Goal: Task Accomplishment & Management: Complete application form

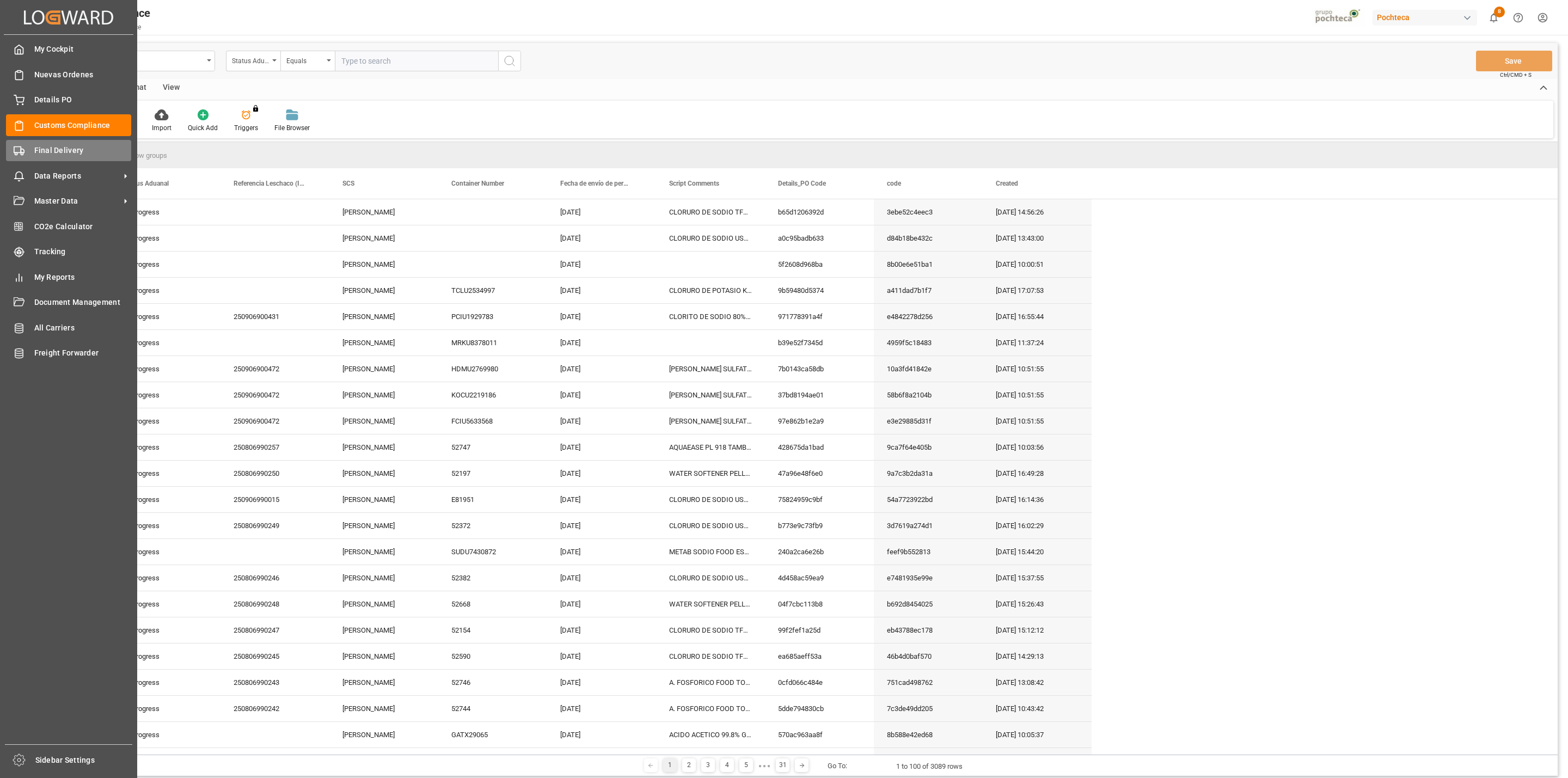
click at [18, 145] on icon at bounding box center [19, 150] width 11 height 11
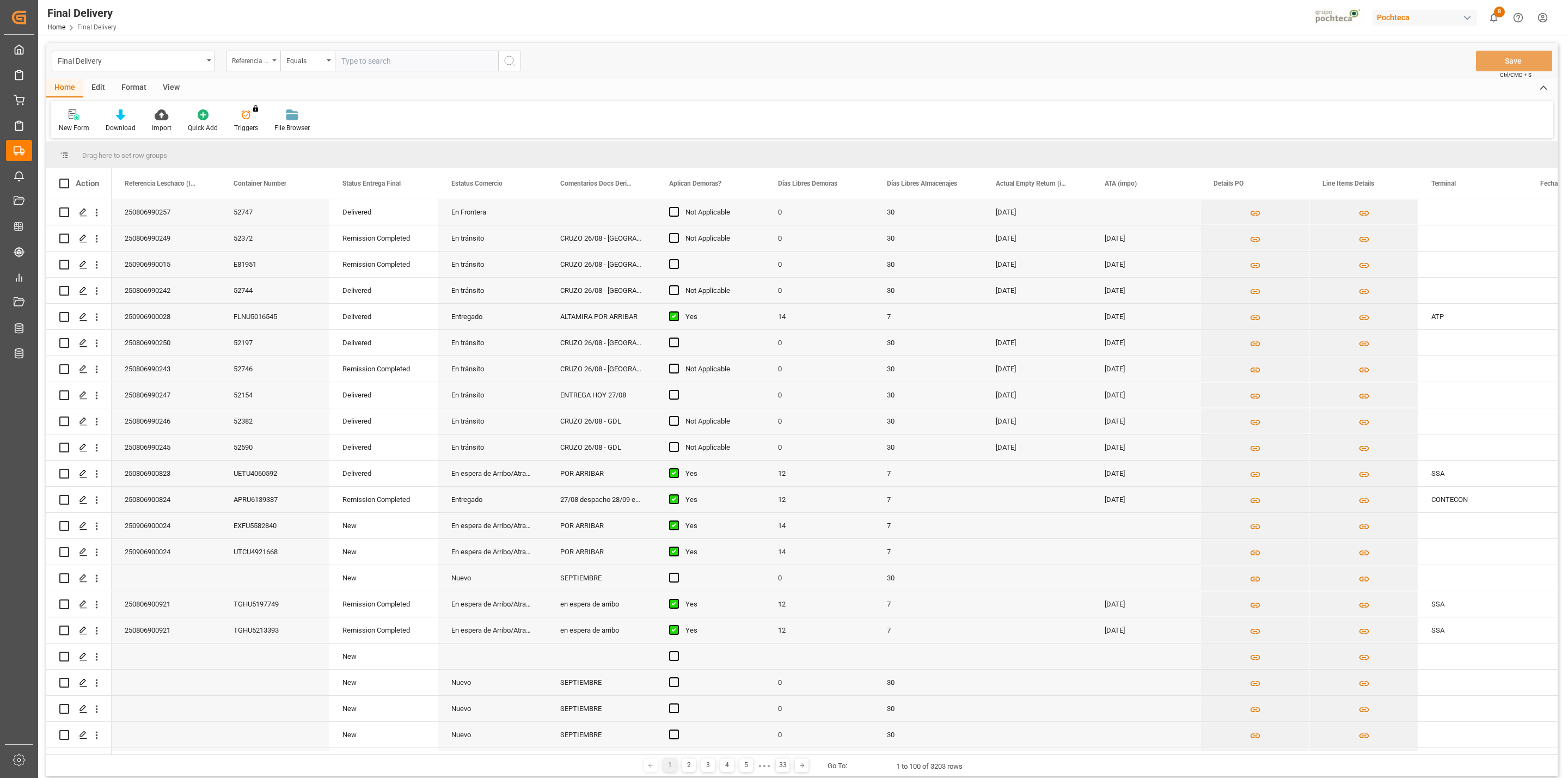
click at [265, 61] on div "Referencia Leschaco (Impo)" at bounding box center [251, 59] width 37 height 12
click at [422, 115] on div "New Form Download Import Quick Add Triggers You do not have permission for Trig…" at bounding box center [802, 120] width 1502 height 38
click at [173, 90] on div "View" at bounding box center [170, 88] width 33 height 19
click at [64, 126] on div "Default" at bounding box center [69, 128] width 22 height 10
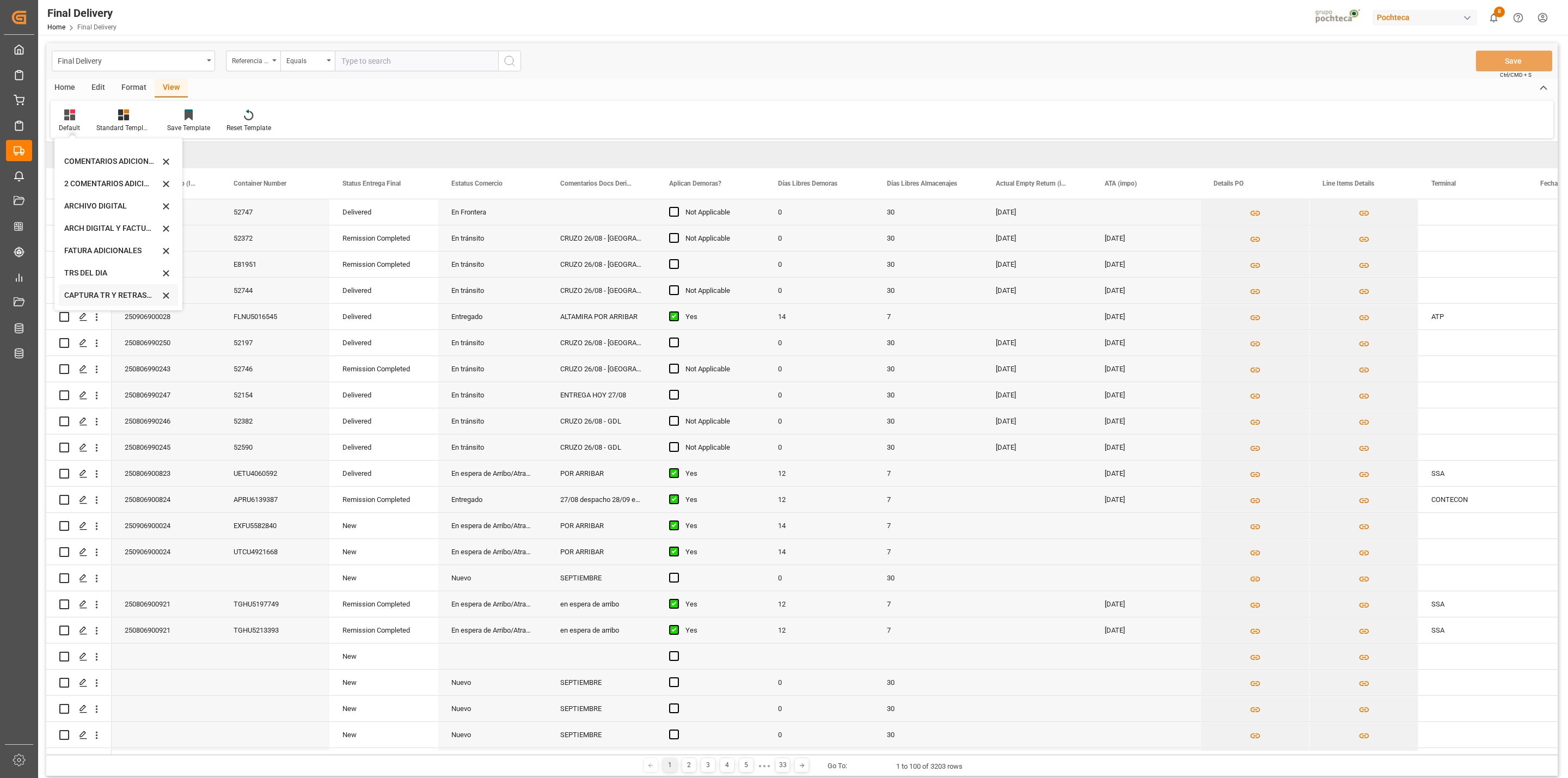
click at [108, 301] on div "CAPTURA TR Y RETRASO + FECHA DE ENTREGA" at bounding box center [112, 295] width 96 height 12
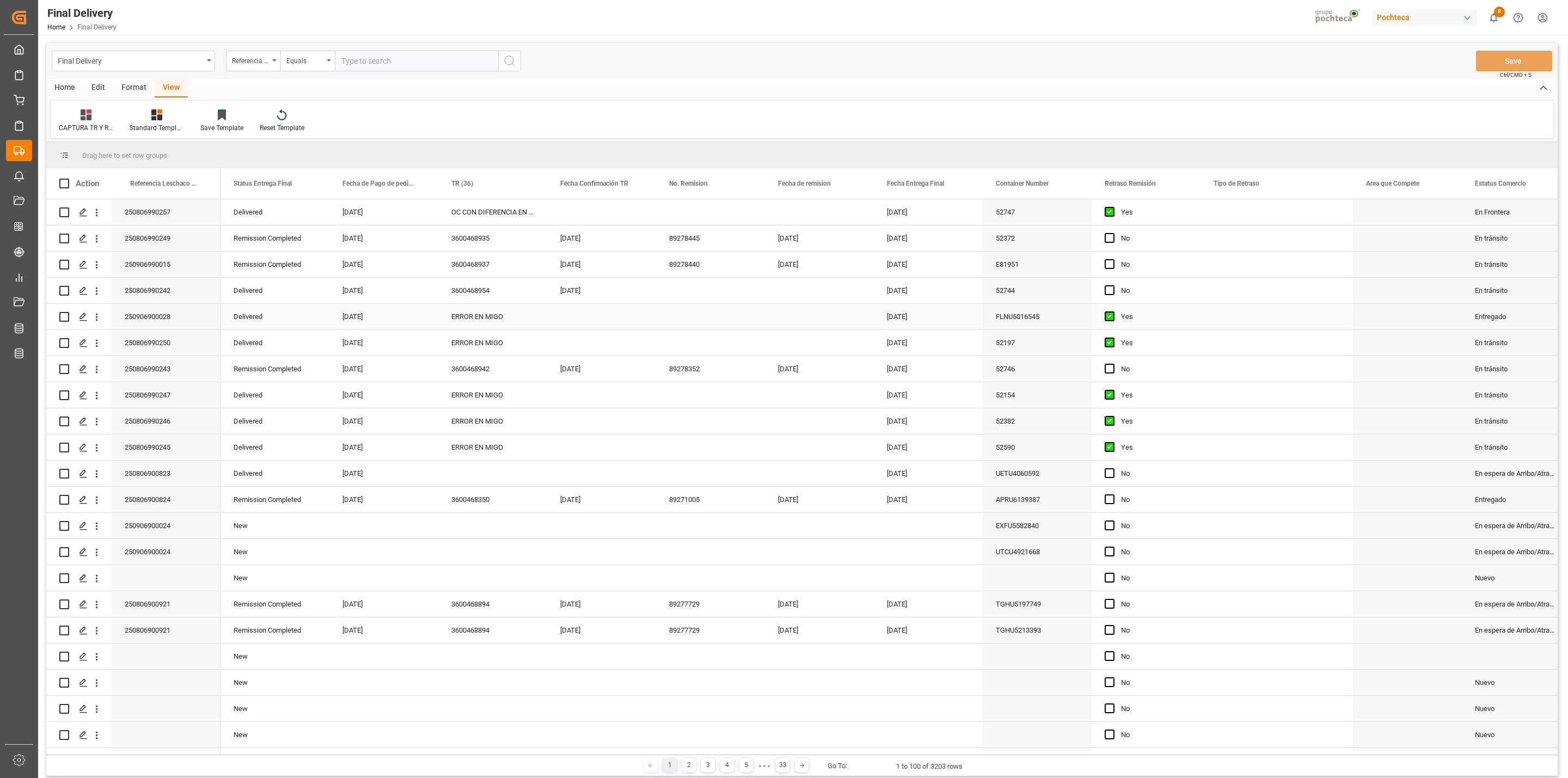
click at [486, 318] on div "ERROR EN MIGO" at bounding box center [492, 316] width 109 height 25
click at [634, 477] on span "28" at bounding box center [633, 479] width 7 height 8
type input "[DATE]"
click at [678, 322] on div "Press SPACE to select this row." at bounding box center [710, 316] width 109 height 25
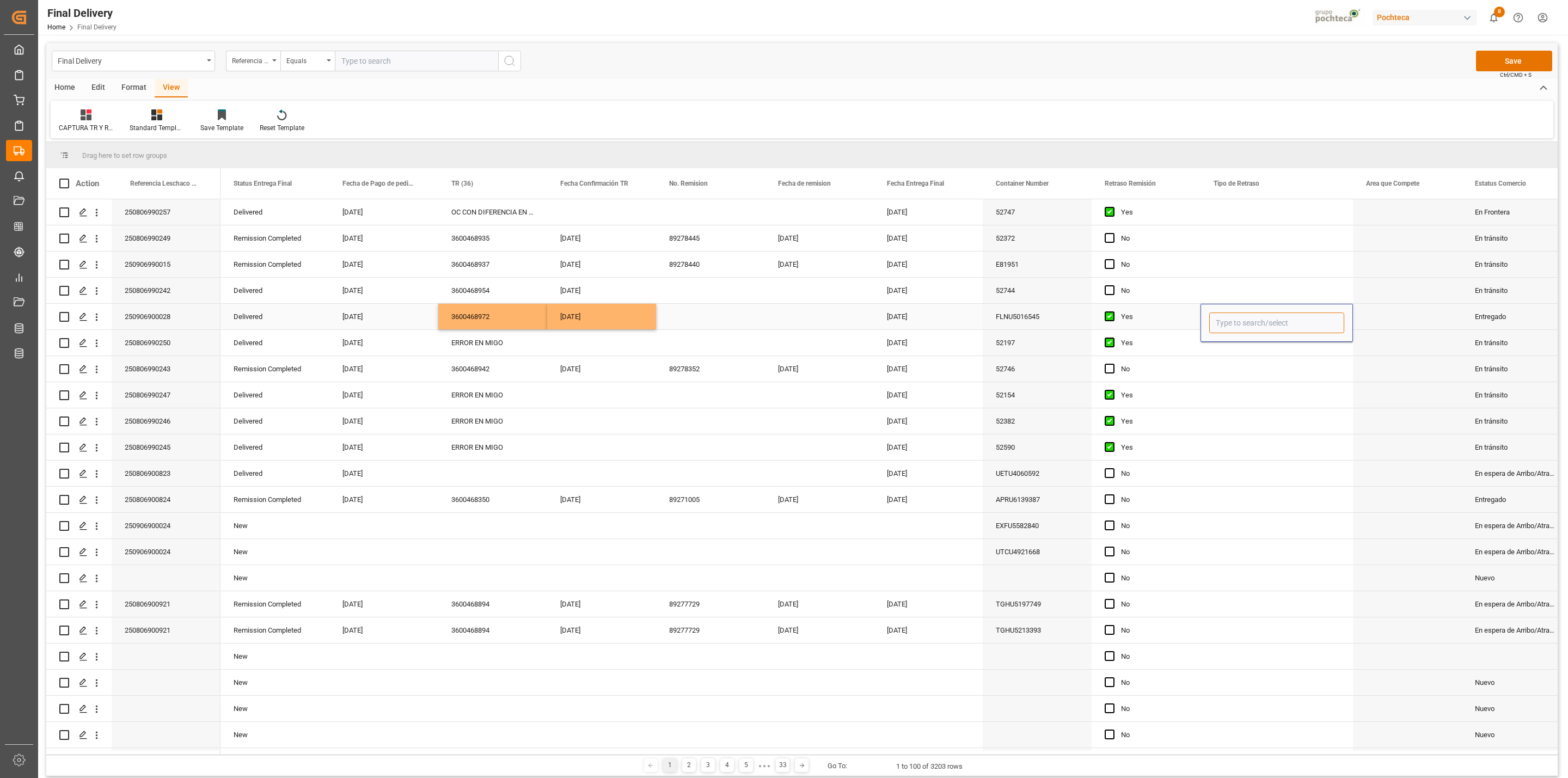
click at [1045, 321] on input "Press SPACE to select this row." at bounding box center [1276, 322] width 135 height 21
type input "T"
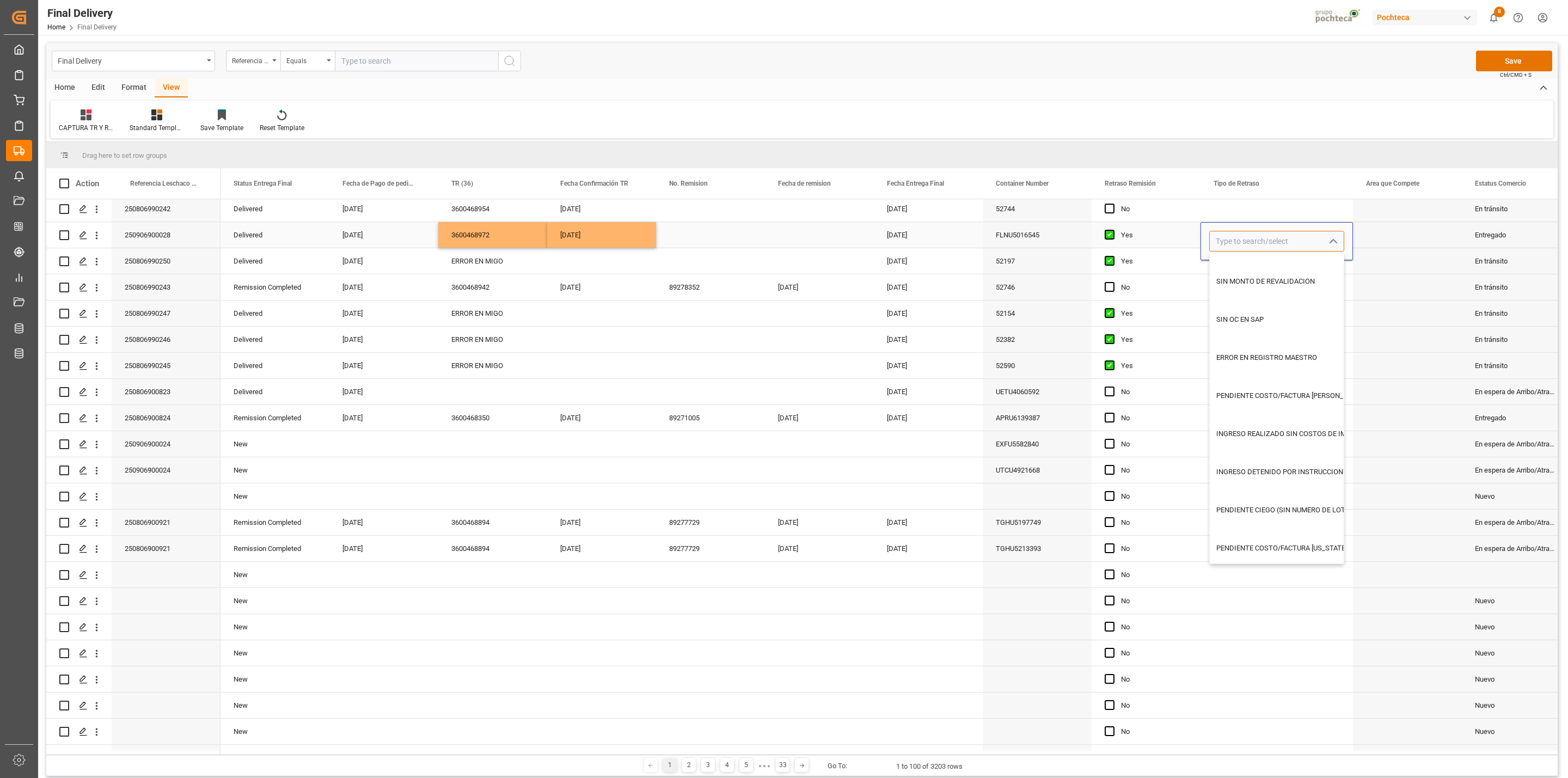
scroll to position [0, 0]
click at [1045, 270] on div "Press SPACE to select this row." at bounding box center [1407, 261] width 109 height 25
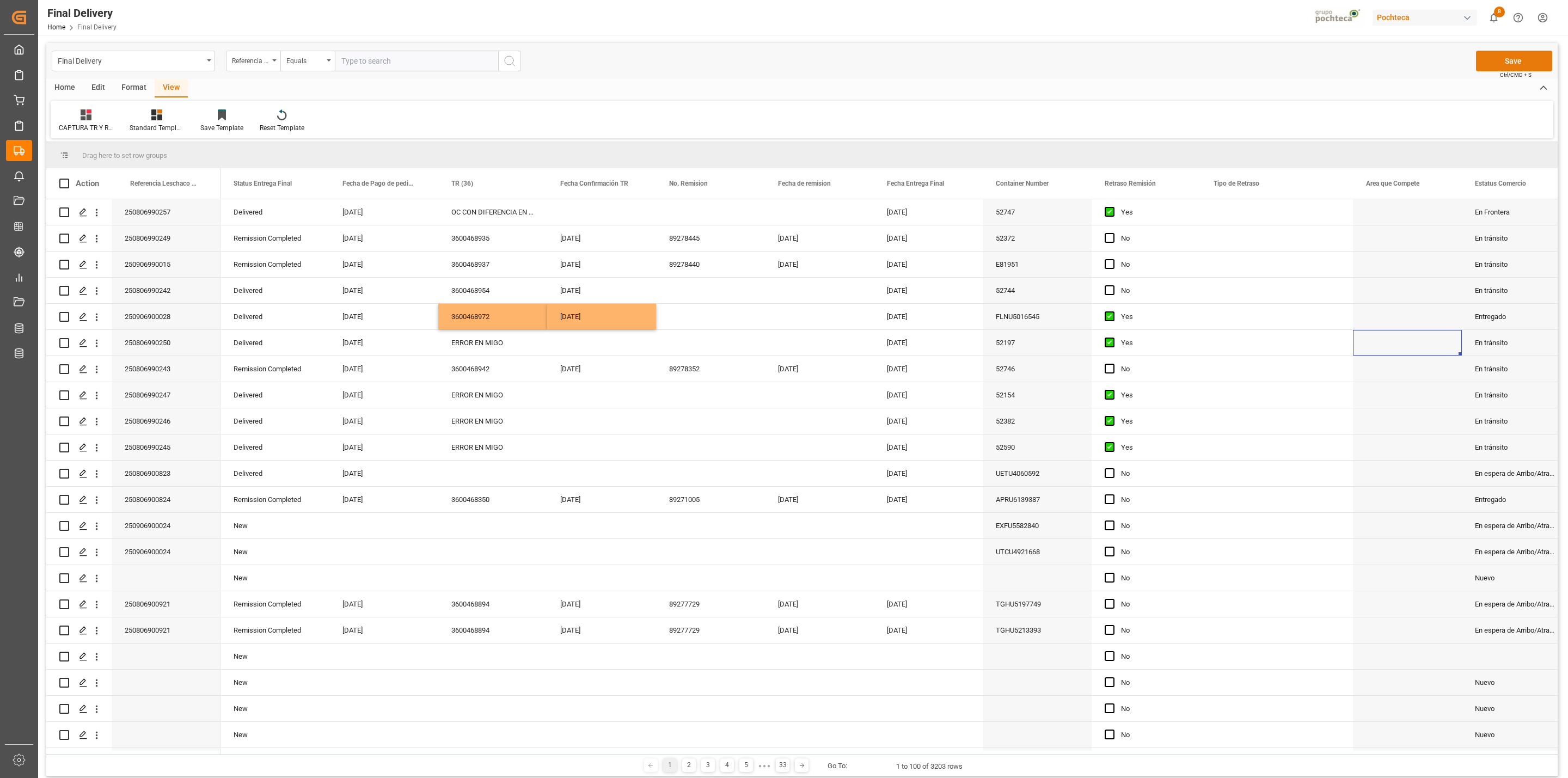
click at [1045, 61] on button "Save" at bounding box center [1514, 61] width 76 height 21
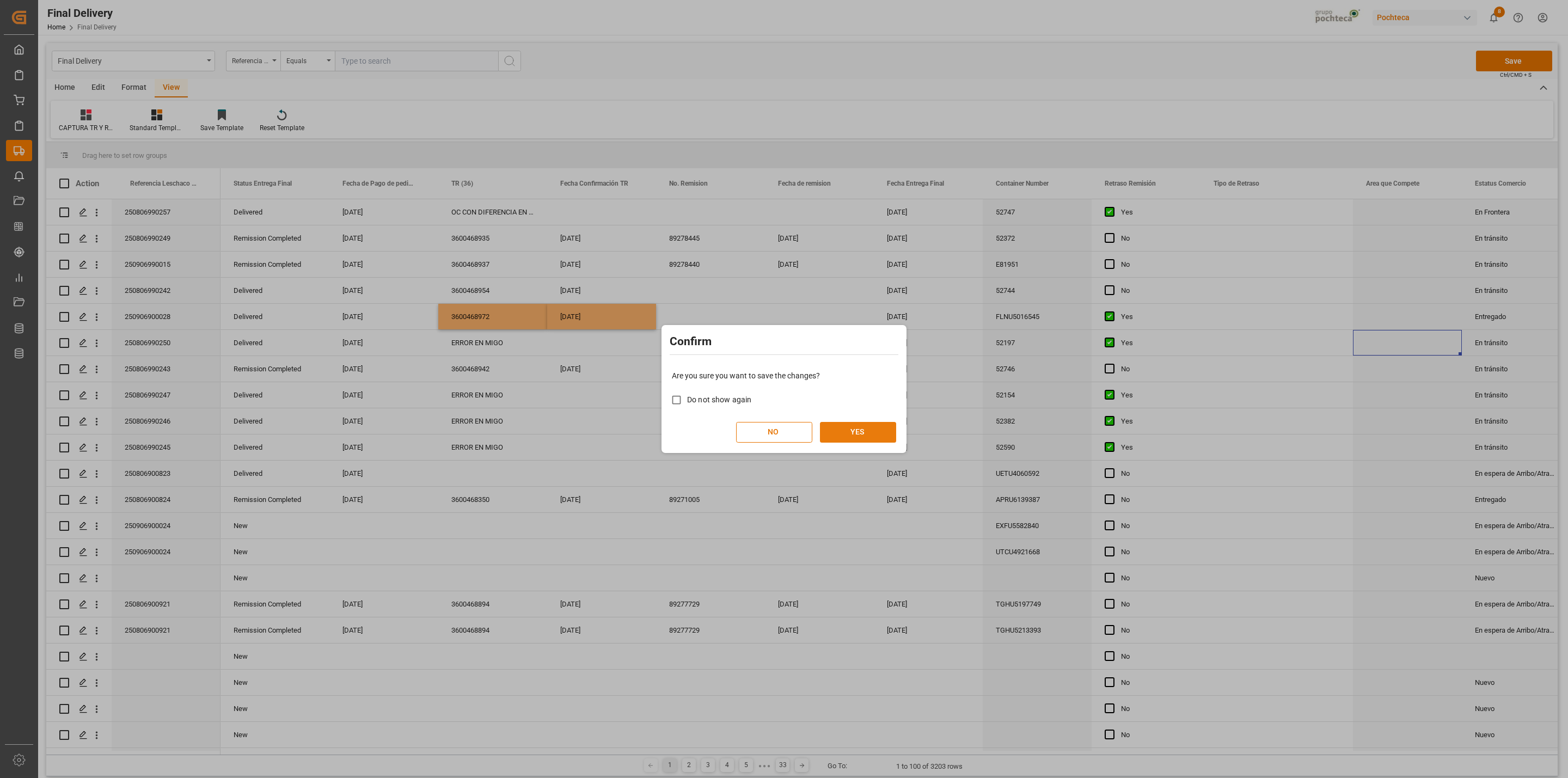
click at [855, 436] on button "YES" at bounding box center [858, 432] width 76 height 21
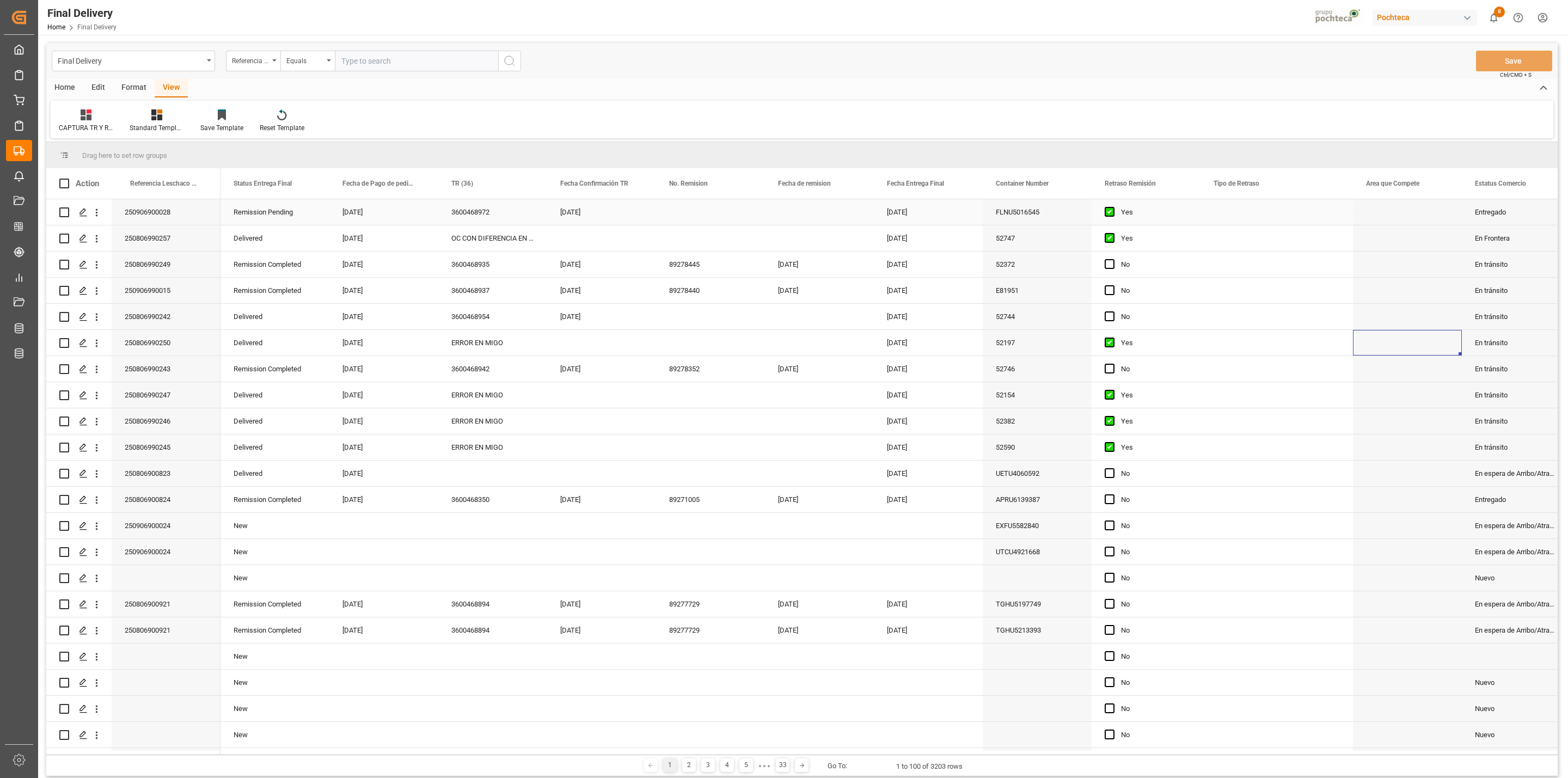
click at [1045, 207] on div "Press SPACE to select this row." at bounding box center [1277, 211] width 153 height 25
click at [1045, 217] on input "Press SPACE to select this row." at bounding box center [1276, 218] width 135 height 21
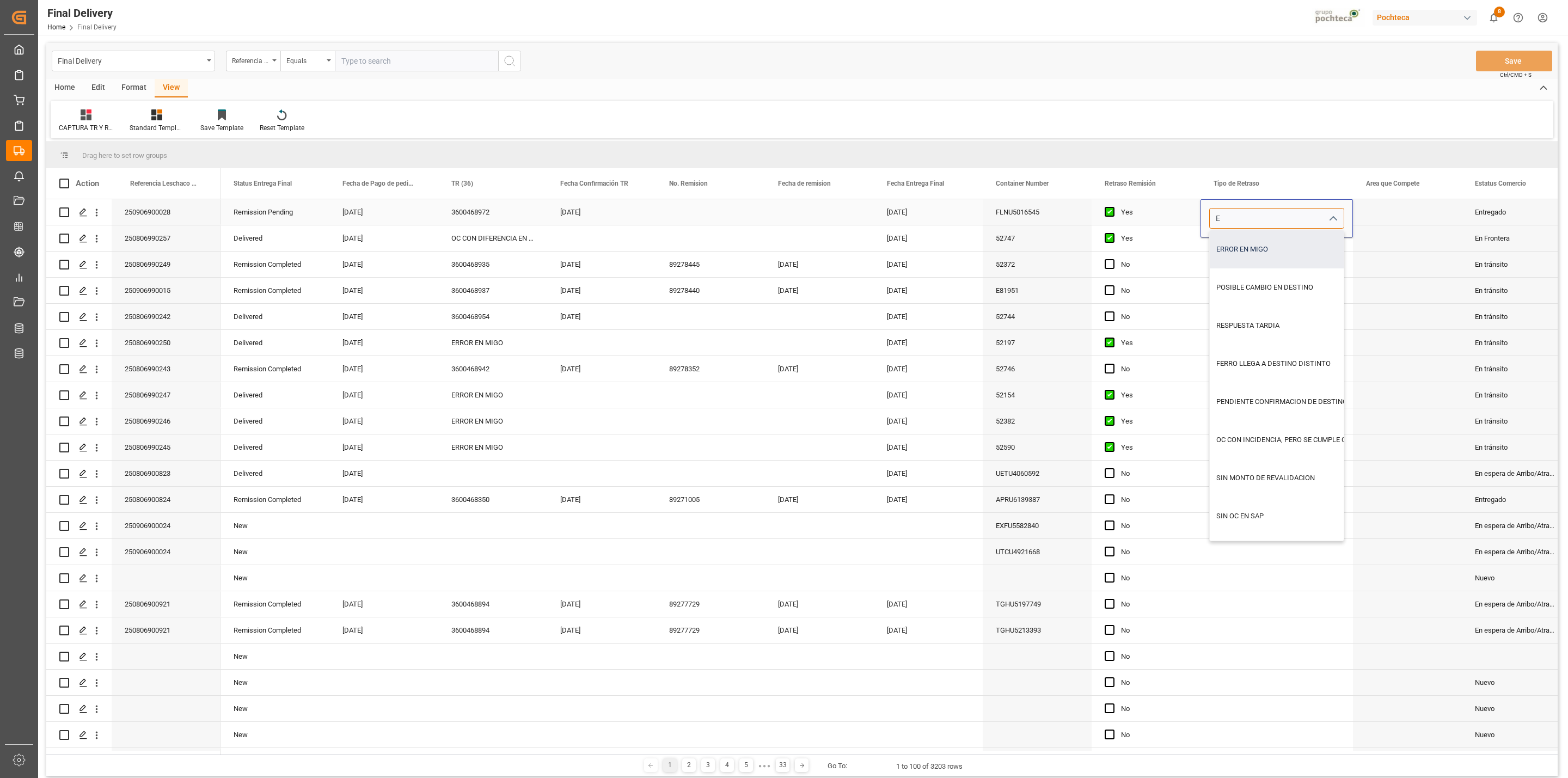
click at [1045, 251] on div "ERROR EN MIGO" at bounding box center [1302, 249] width 184 height 38
type input "ERROR EN MIGO"
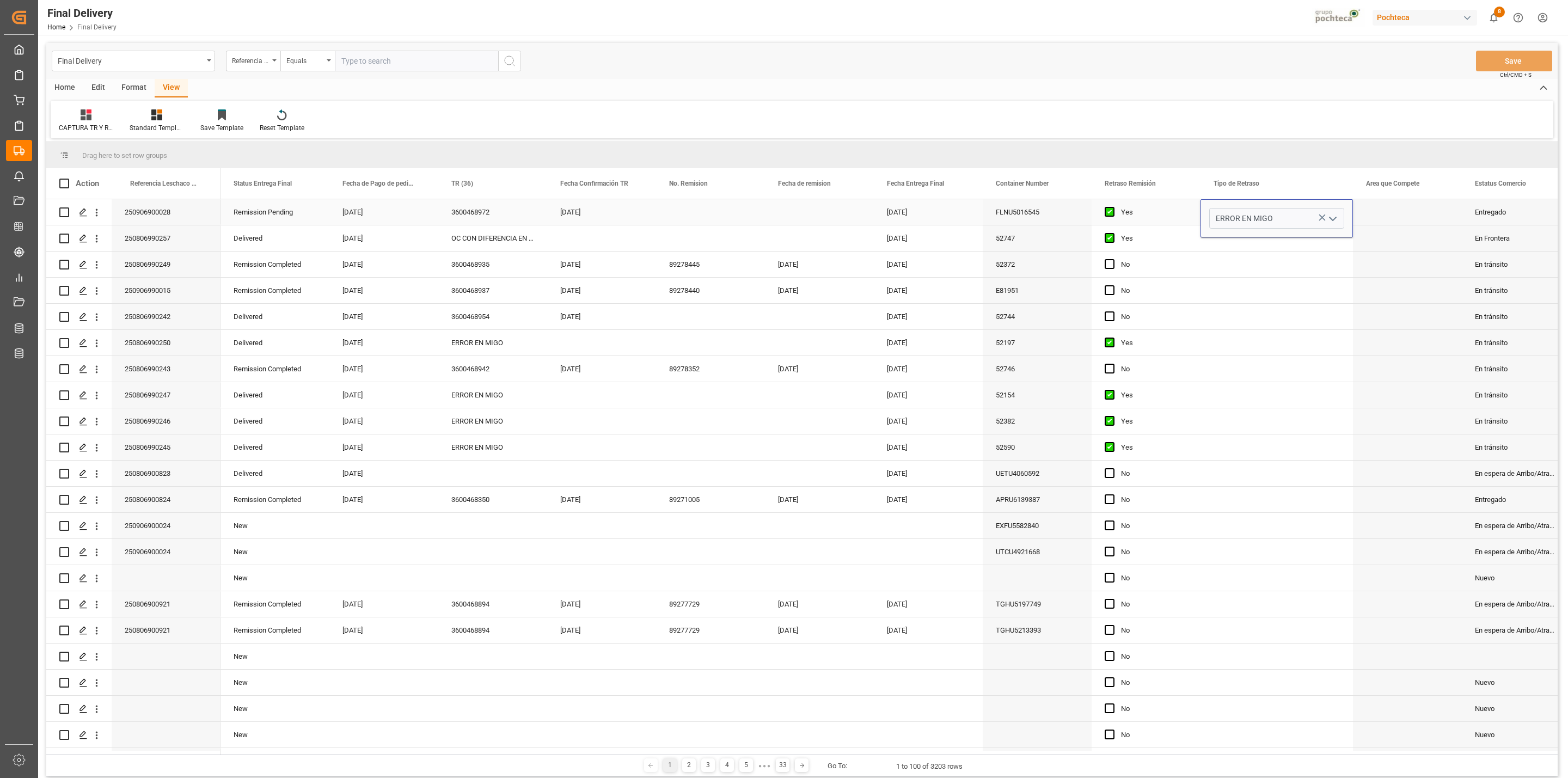
click at [1045, 217] on div "Press SPACE to select this row." at bounding box center [1407, 211] width 109 height 25
click at [1045, 62] on button "Save" at bounding box center [1514, 61] width 76 height 21
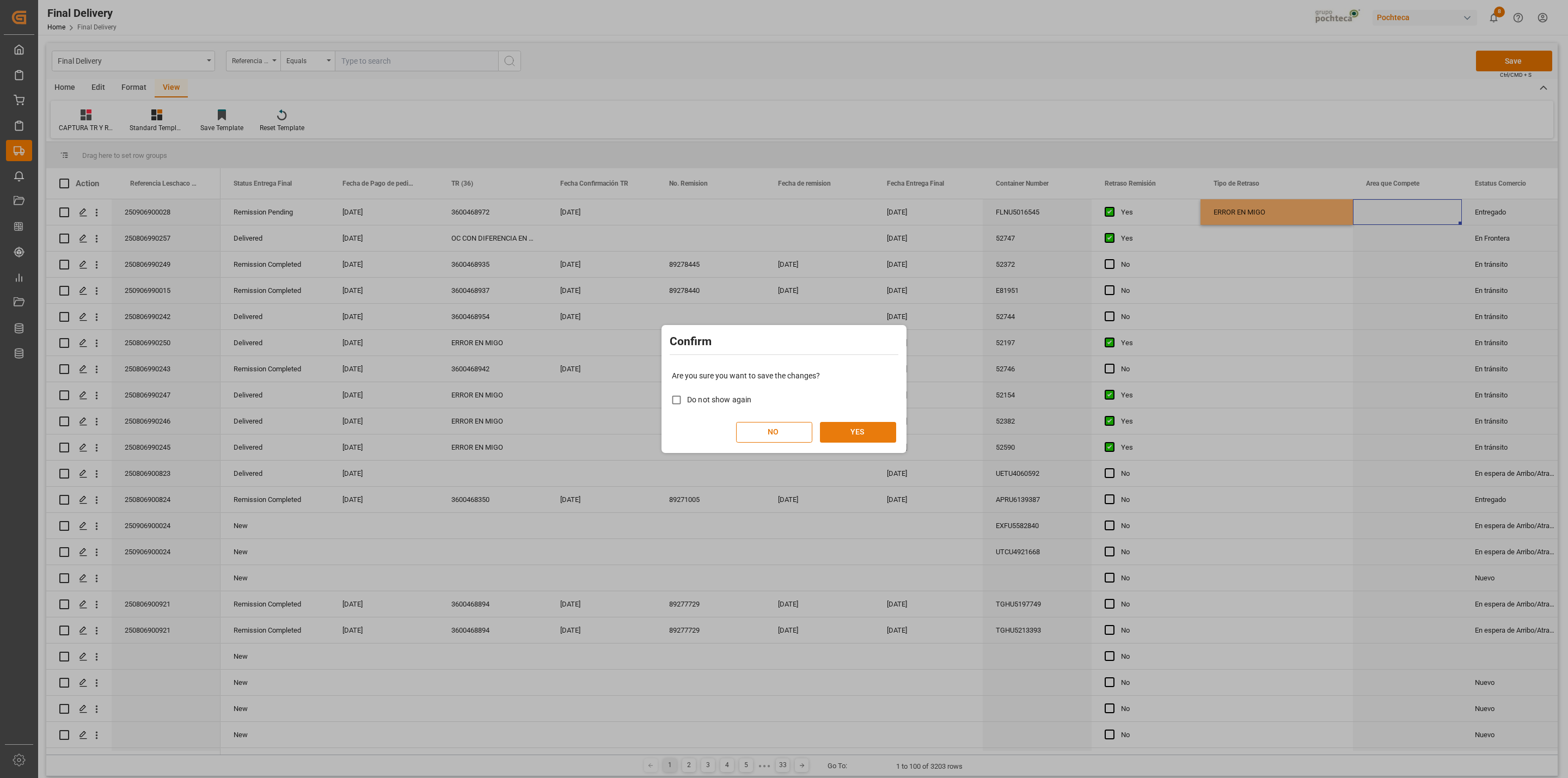
click at [863, 435] on button "YES" at bounding box center [858, 432] width 76 height 21
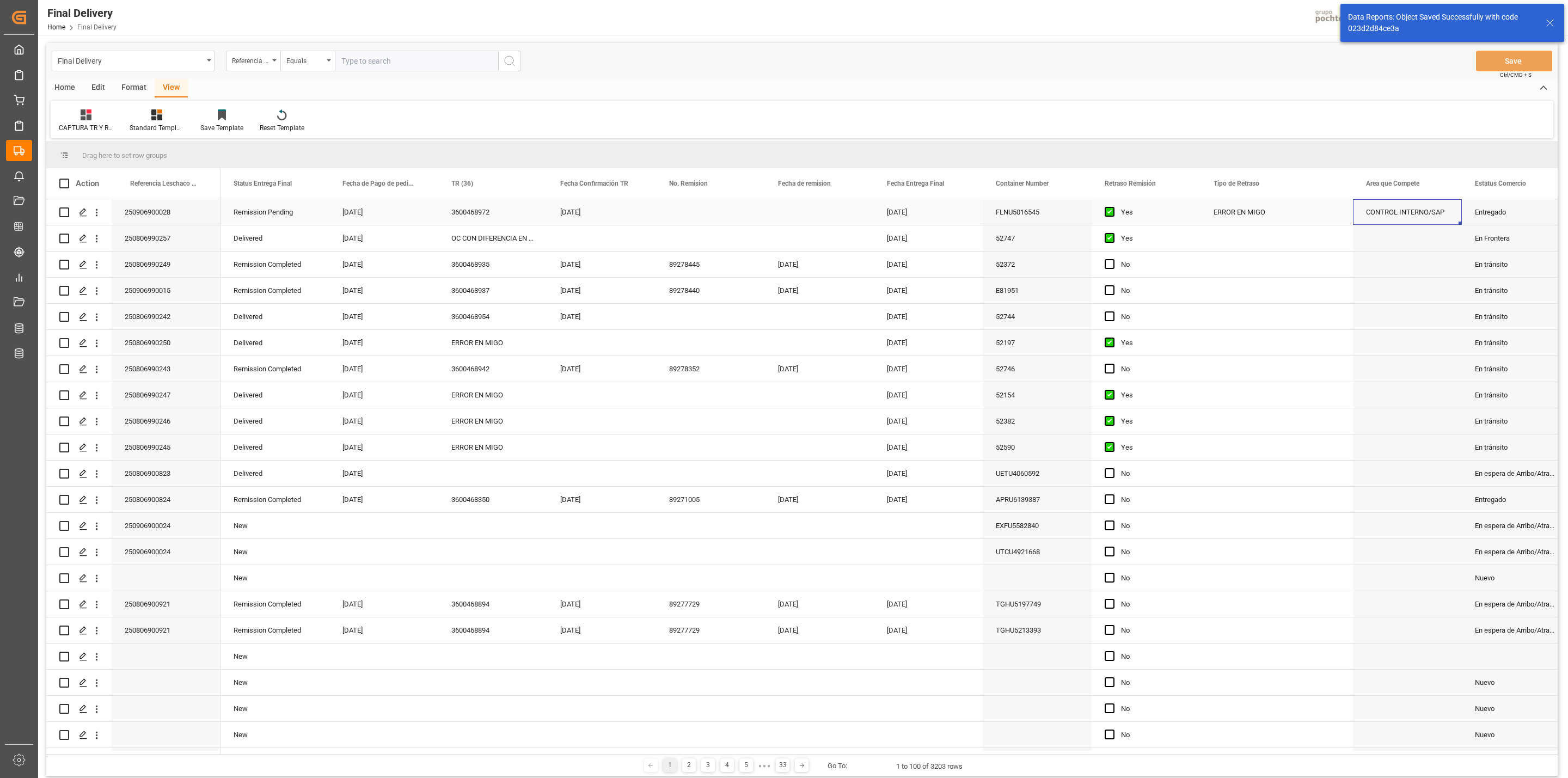
click at [1045, 213] on div "ERROR EN MIGO" at bounding box center [1277, 211] width 153 height 25
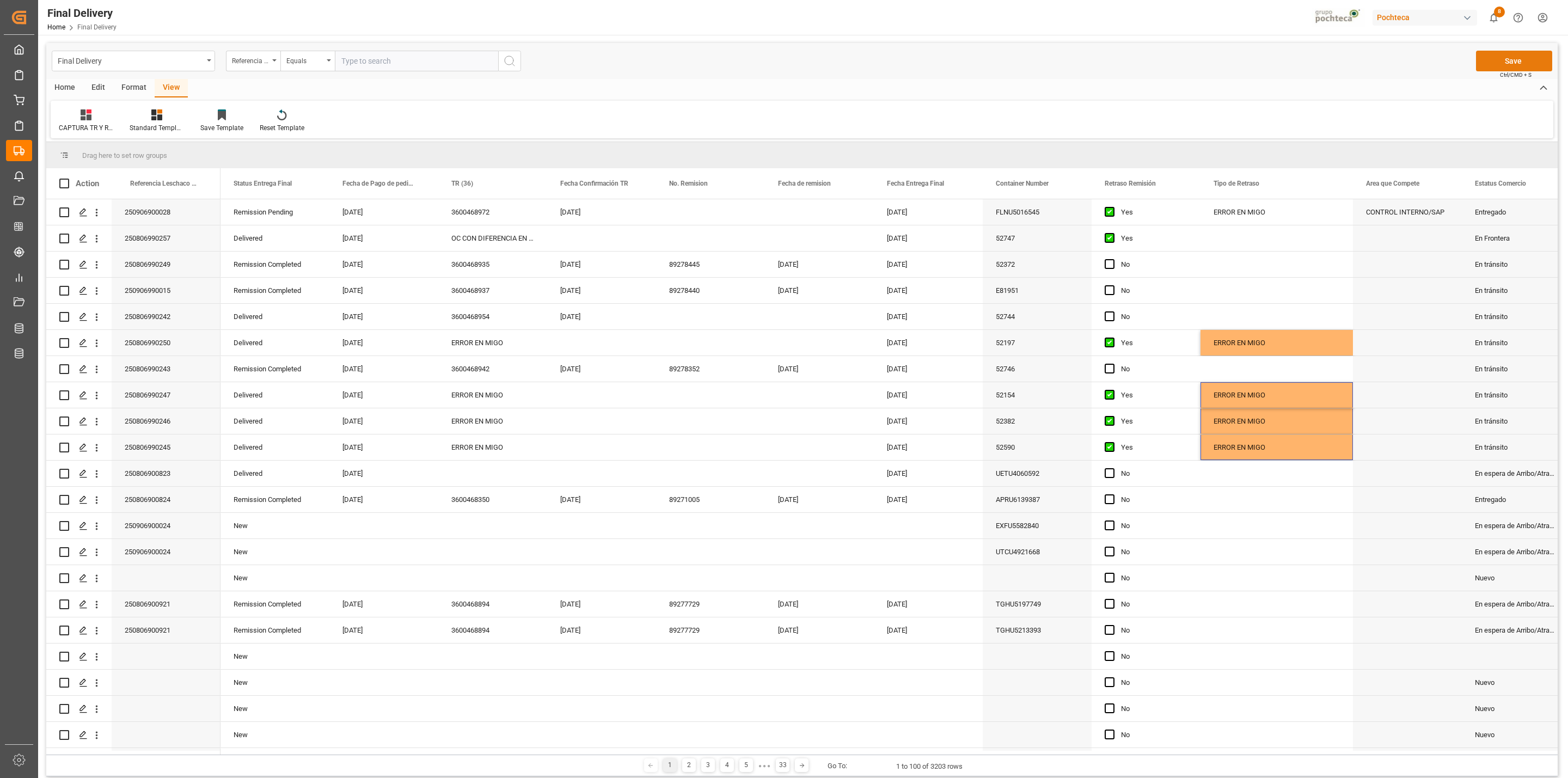
click at [1045, 60] on button "Save" at bounding box center [1514, 61] width 76 height 21
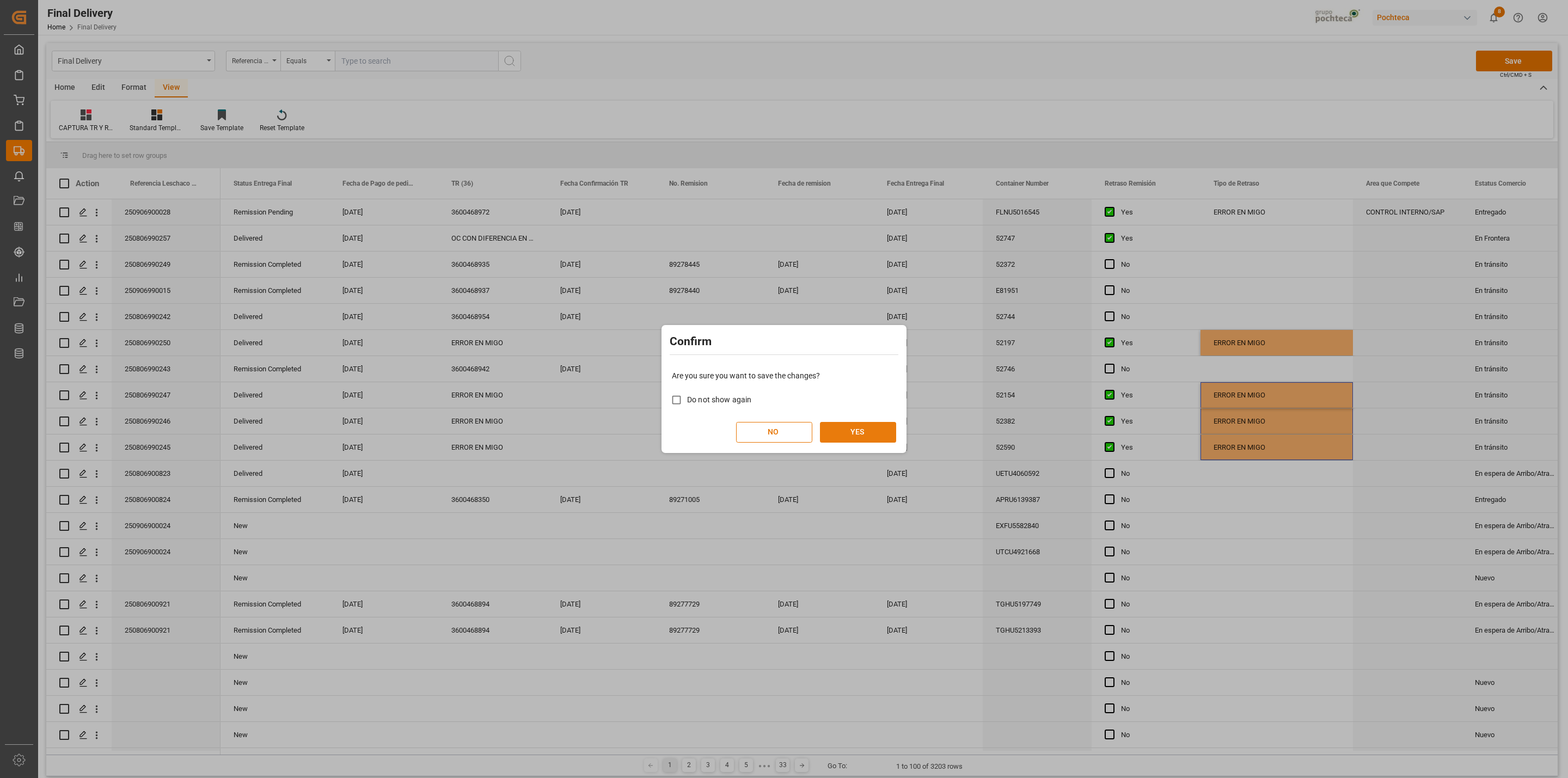
click at [849, 431] on button "YES" at bounding box center [858, 432] width 76 height 21
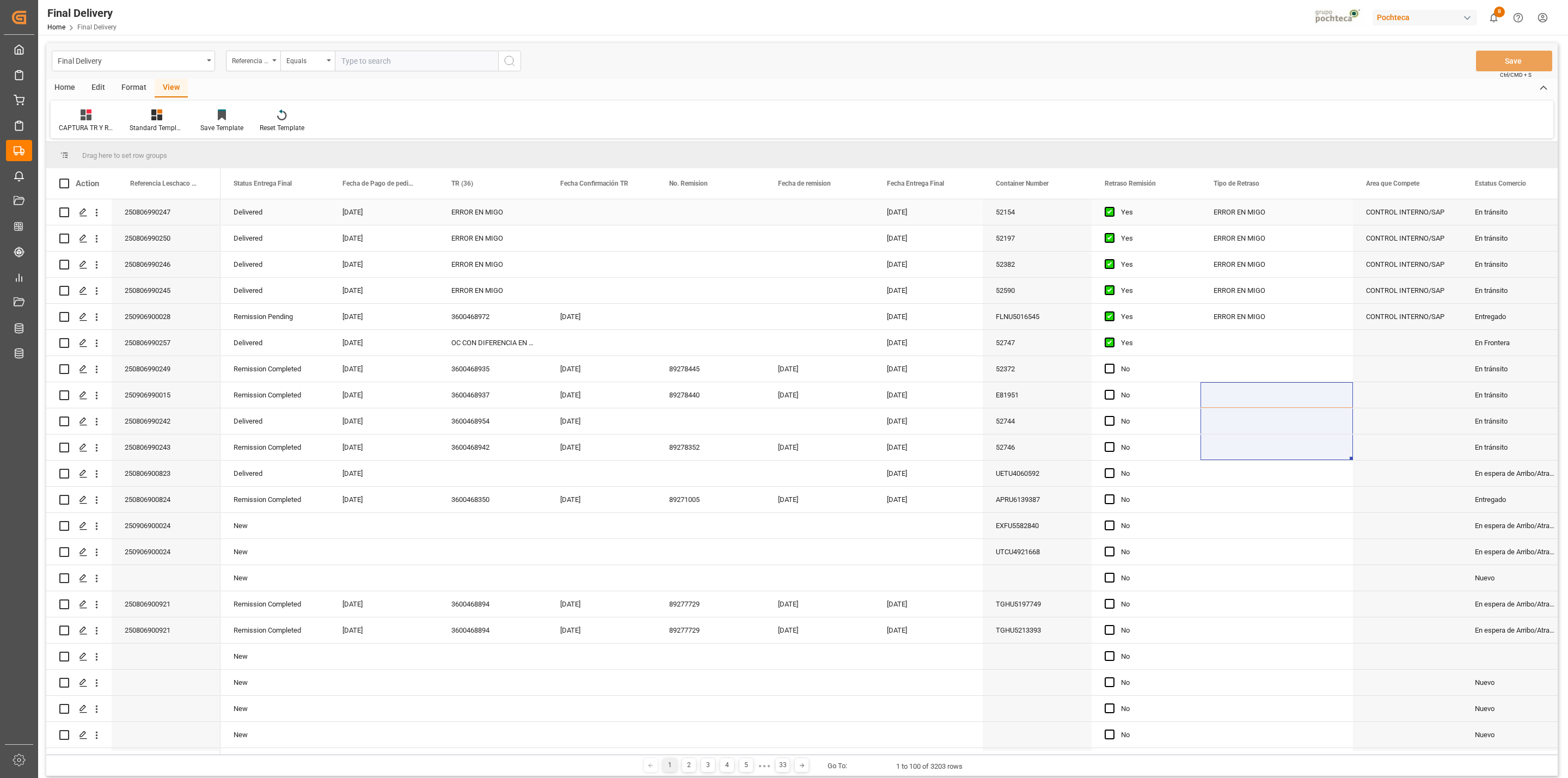
click at [592, 212] on div "Press SPACE to select this row." at bounding box center [601, 211] width 109 height 25
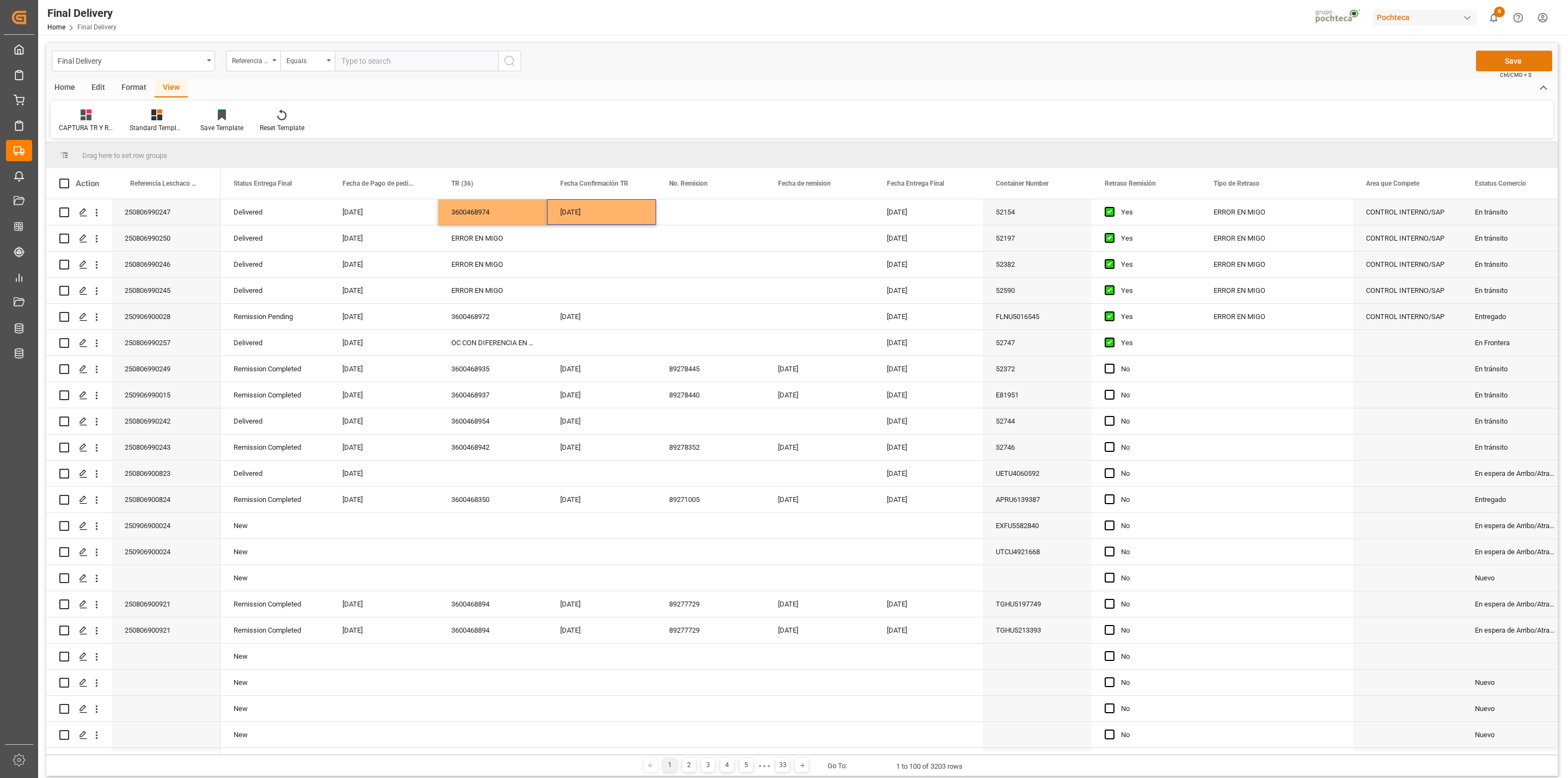
click at [1045, 67] on button "Save" at bounding box center [1514, 61] width 76 height 21
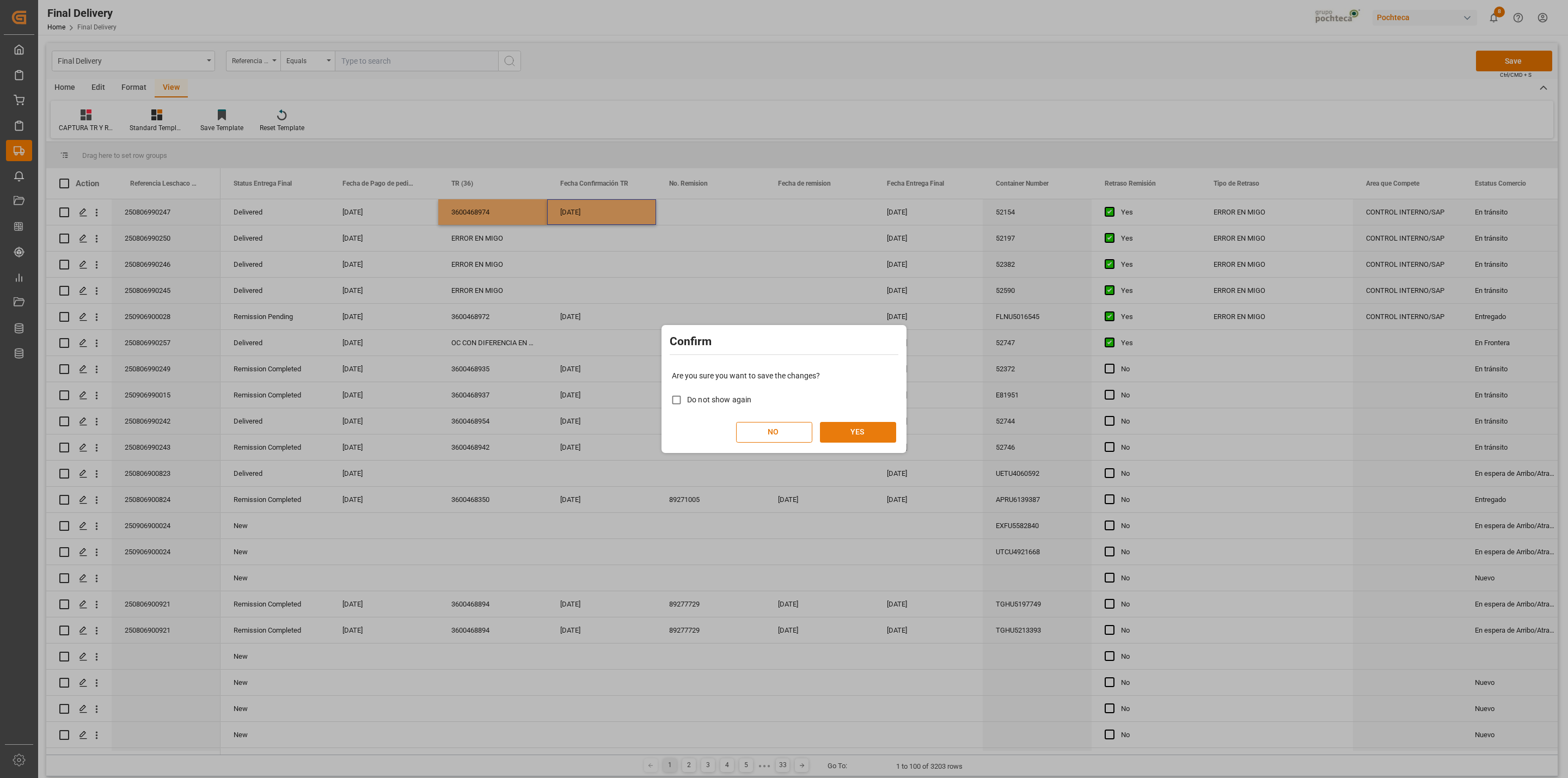
click at [882, 432] on button "YES" at bounding box center [858, 432] width 76 height 21
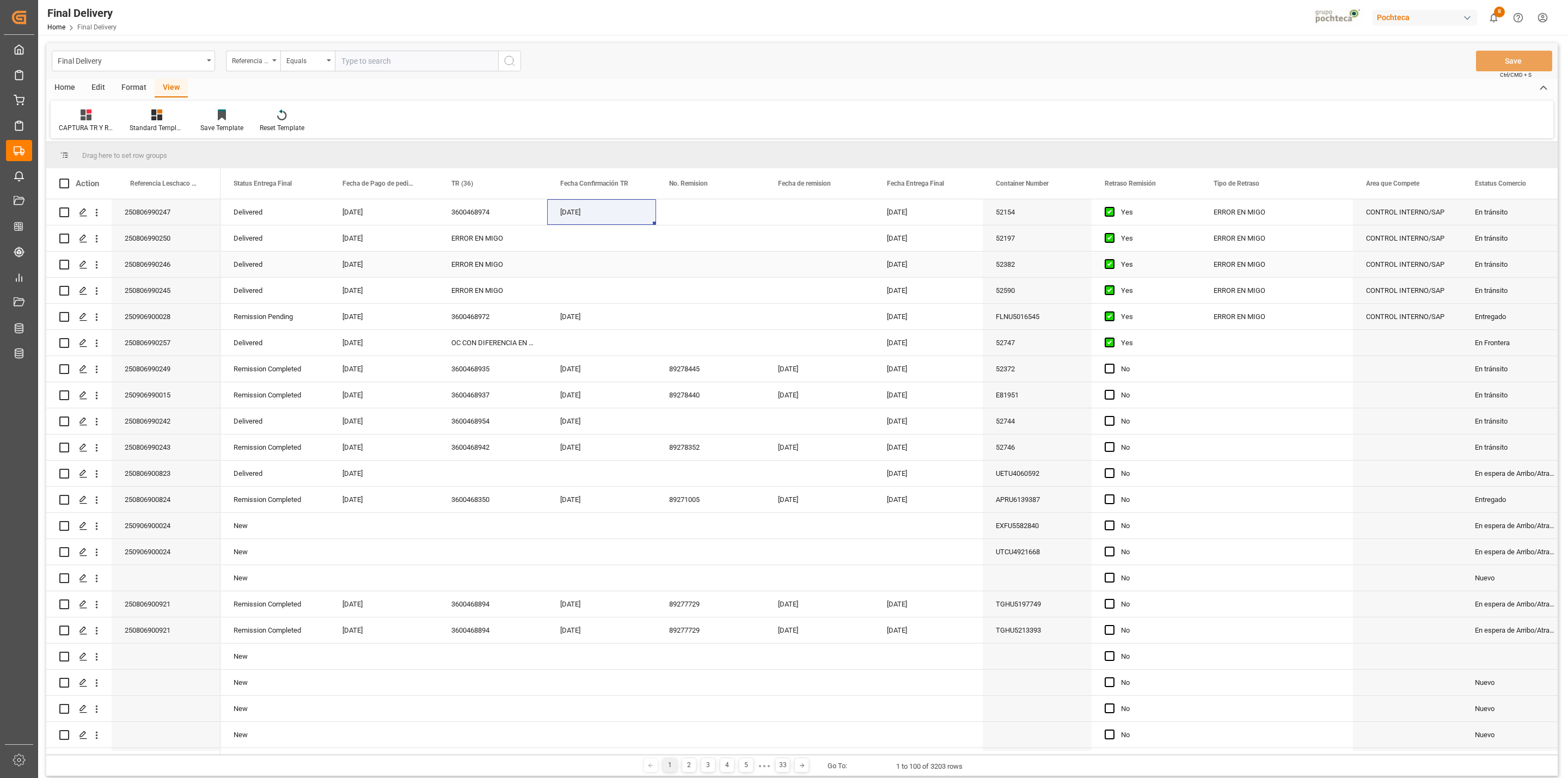
click at [454, 268] on div "ERROR EN MIGO" at bounding box center [492, 264] width 109 height 25
click at [467, 241] on div "ERROR EN MIGO" at bounding box center [492, 237] width 109 height 25
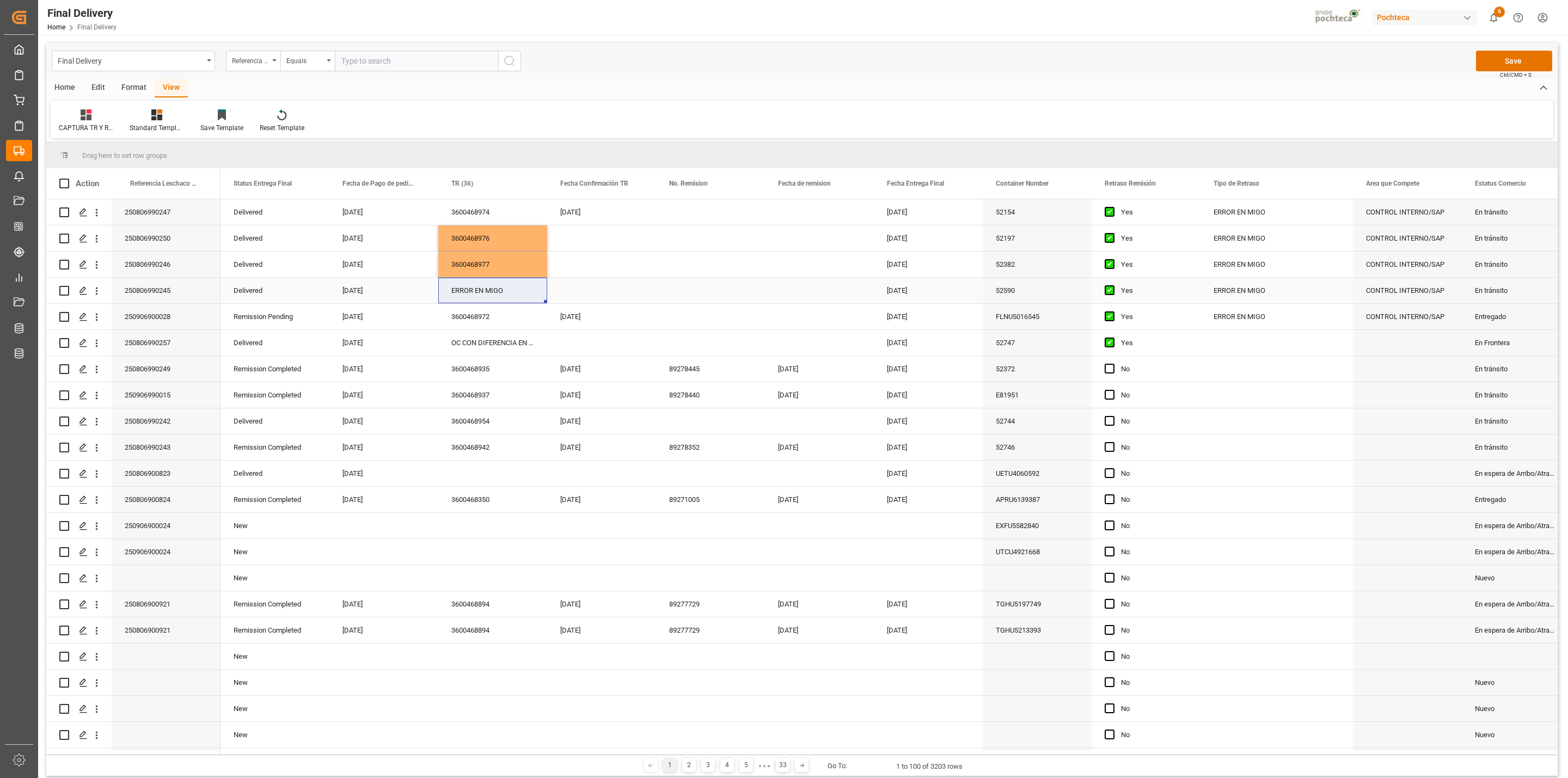
click at [469, 290] on div "ERROR EN MIGO" at bounding box center [492, 290] width 109 height 25
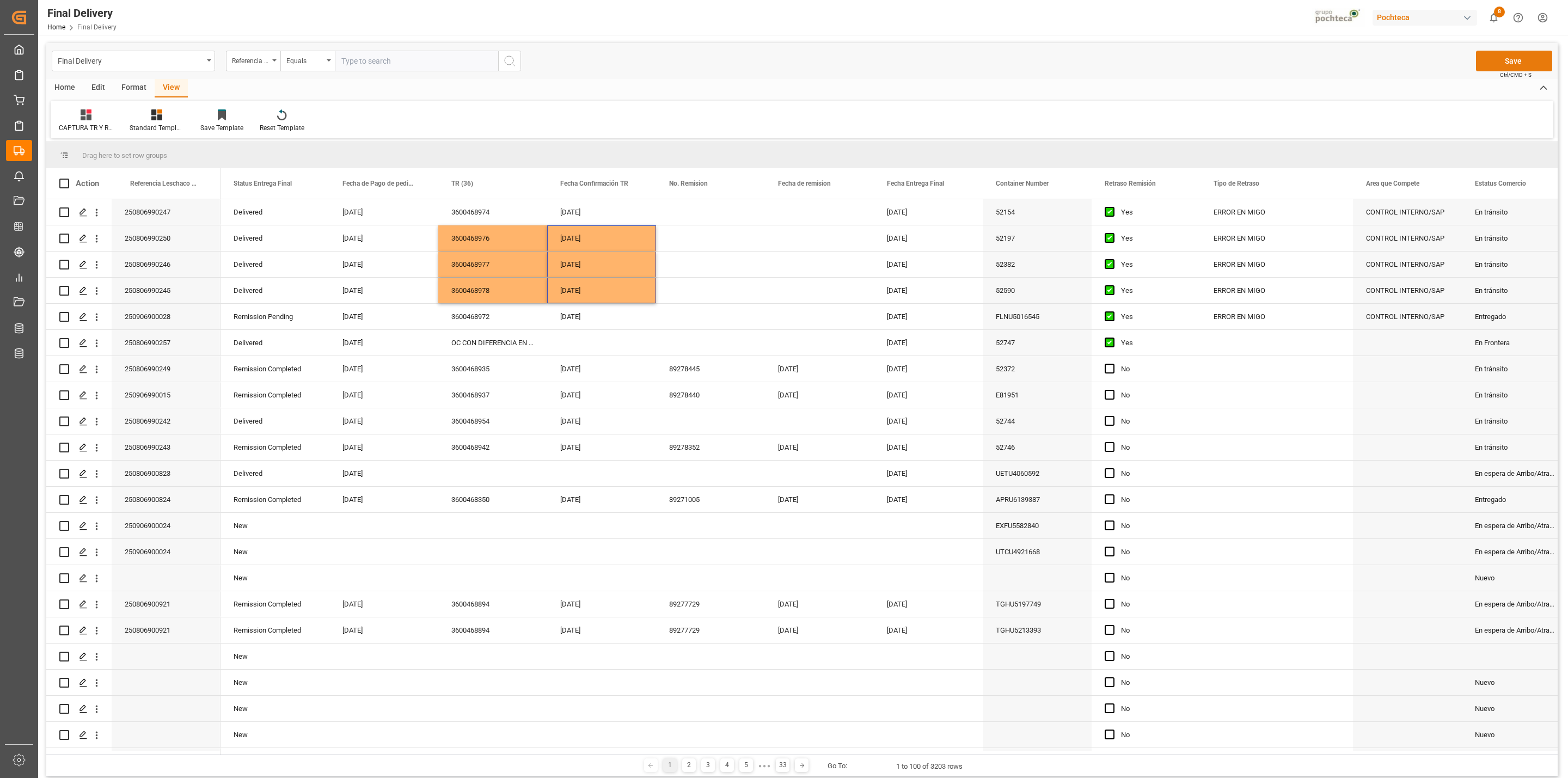
click at [1045, 64] on button "Save" at bounding box center [1514, 61] width 76 height 21
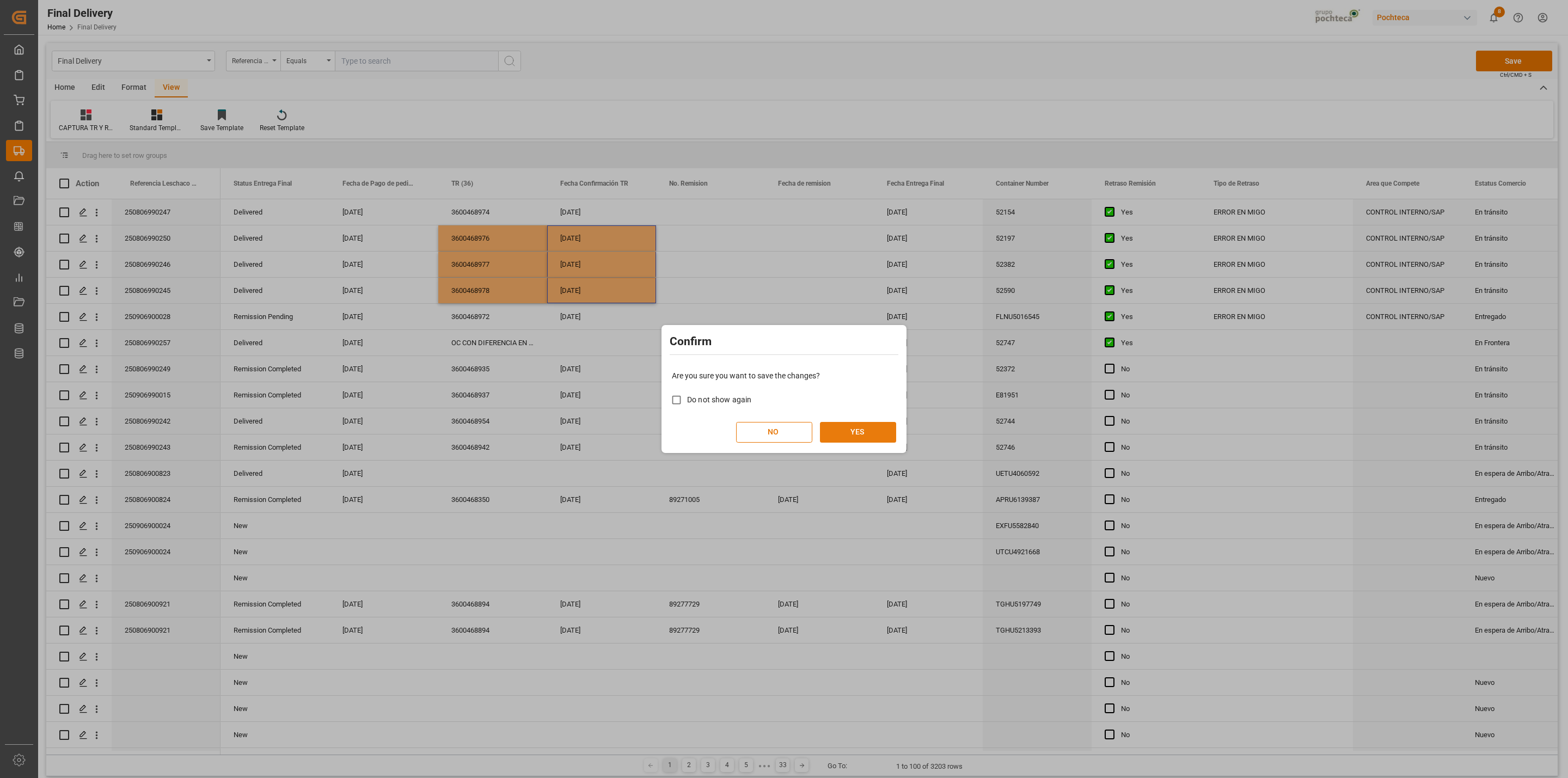
click at [834, 426] on button "YES" at bounding box center [858, 432] width 76 height 21
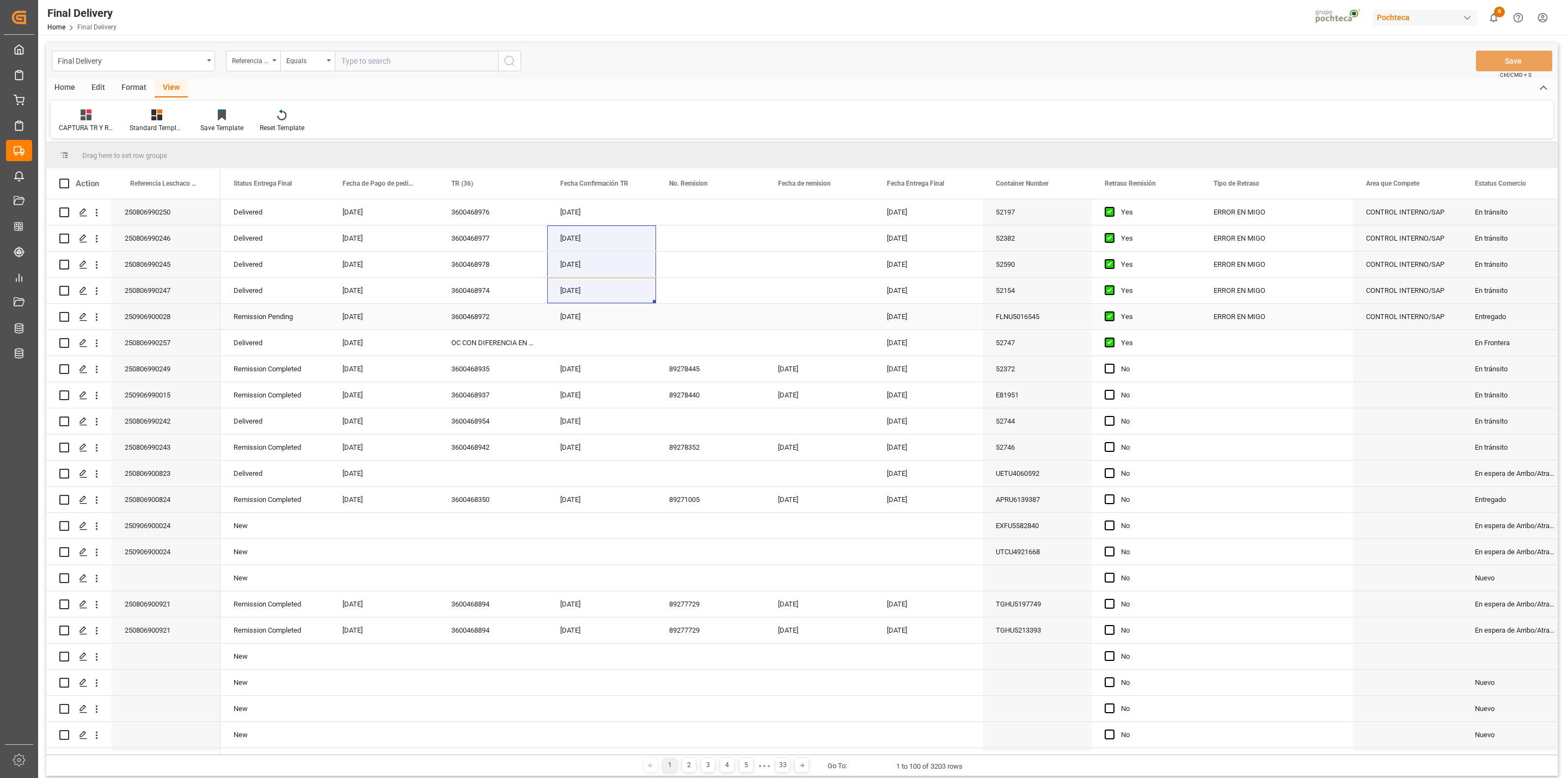
click at [621, 308] on div "[DATE]" at bounding box center [601, 316] width 109 height 25
click at [207, 64] on div "Final Delivery" at bounding box center [133, 61] width 164 height 21
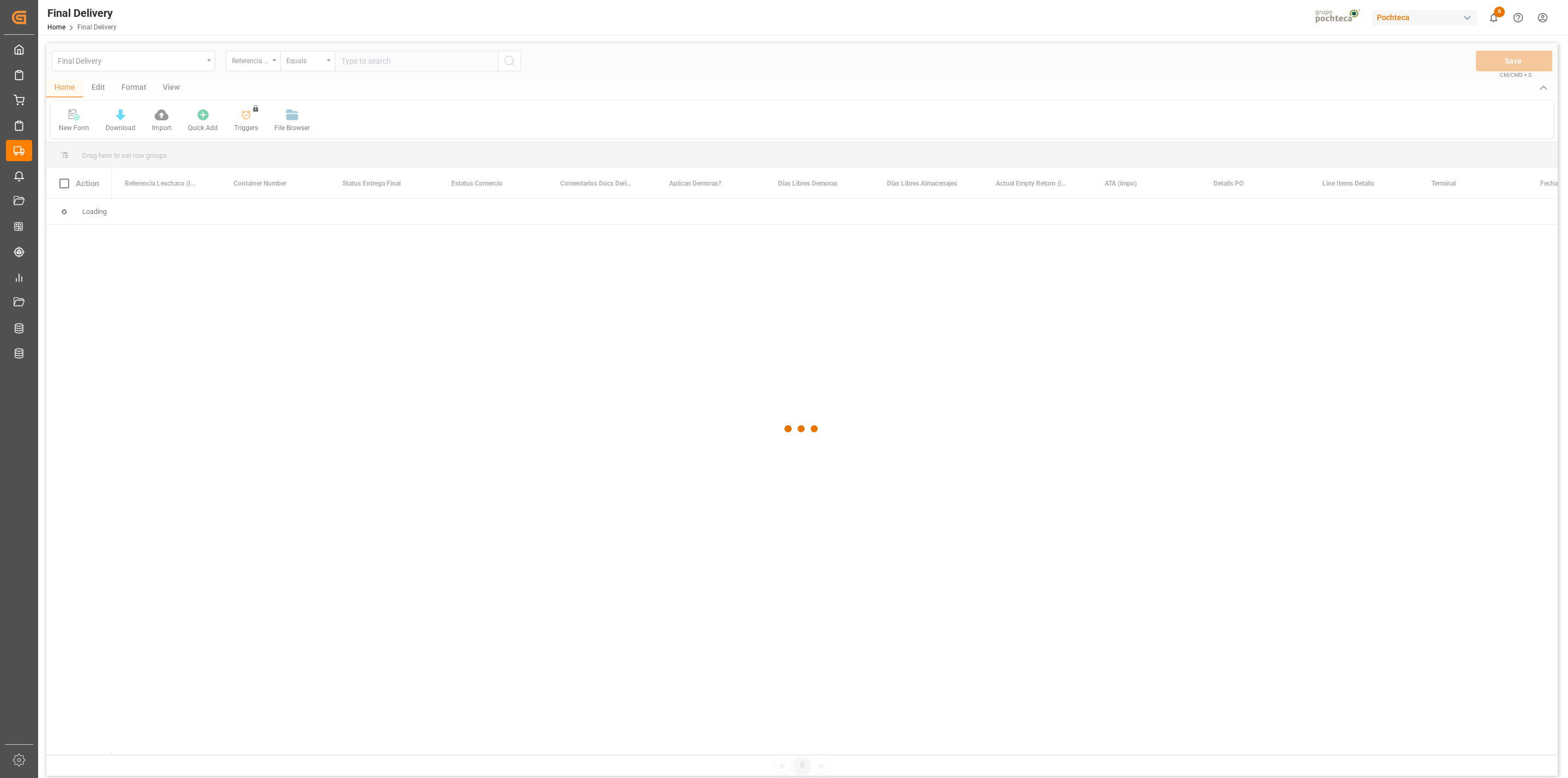
click at [208, 68] on div at bounding box center [802, 429] width 1512 height 771
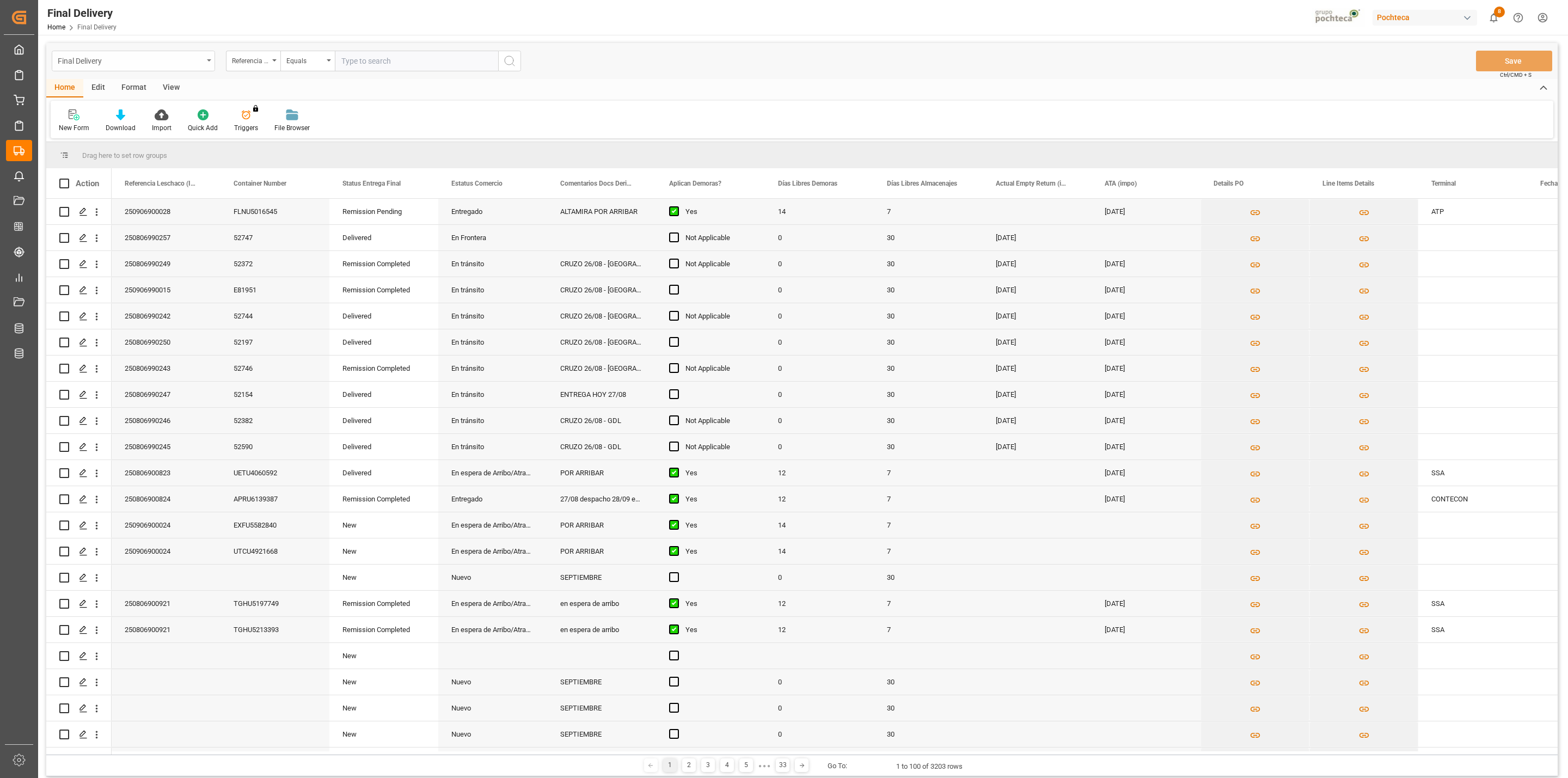
click at [209, 69] on div "Final Delivery" at bounding box center [133, 61] width 164 height 21
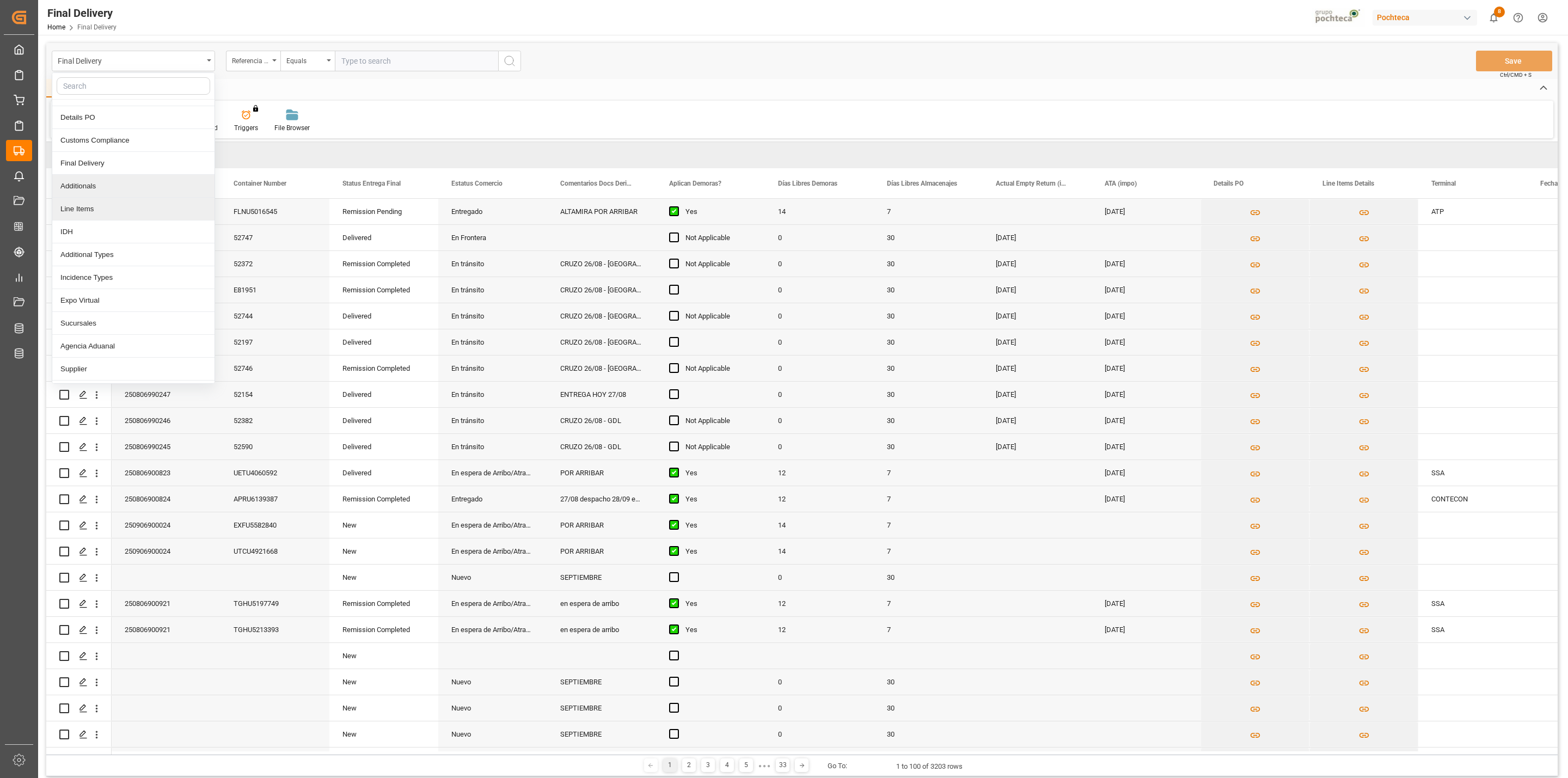
scroll to position [41, 0]
click at [126, 260] on div "Incidence Types" at bounding box center [133, 258] width 162 height 23
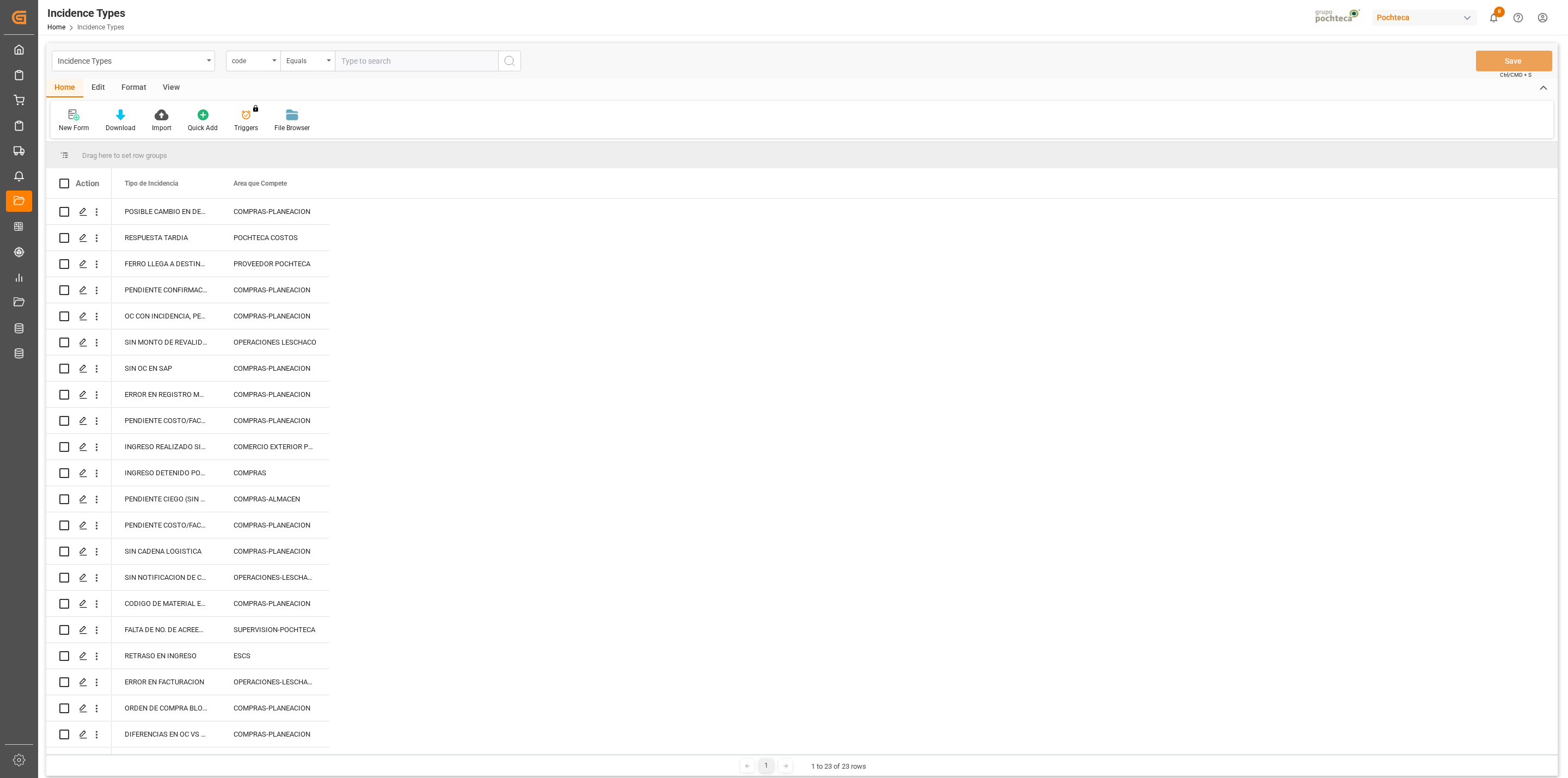
click at [73, 110] on icon at bounding box center [72, 114] width 8 height 10
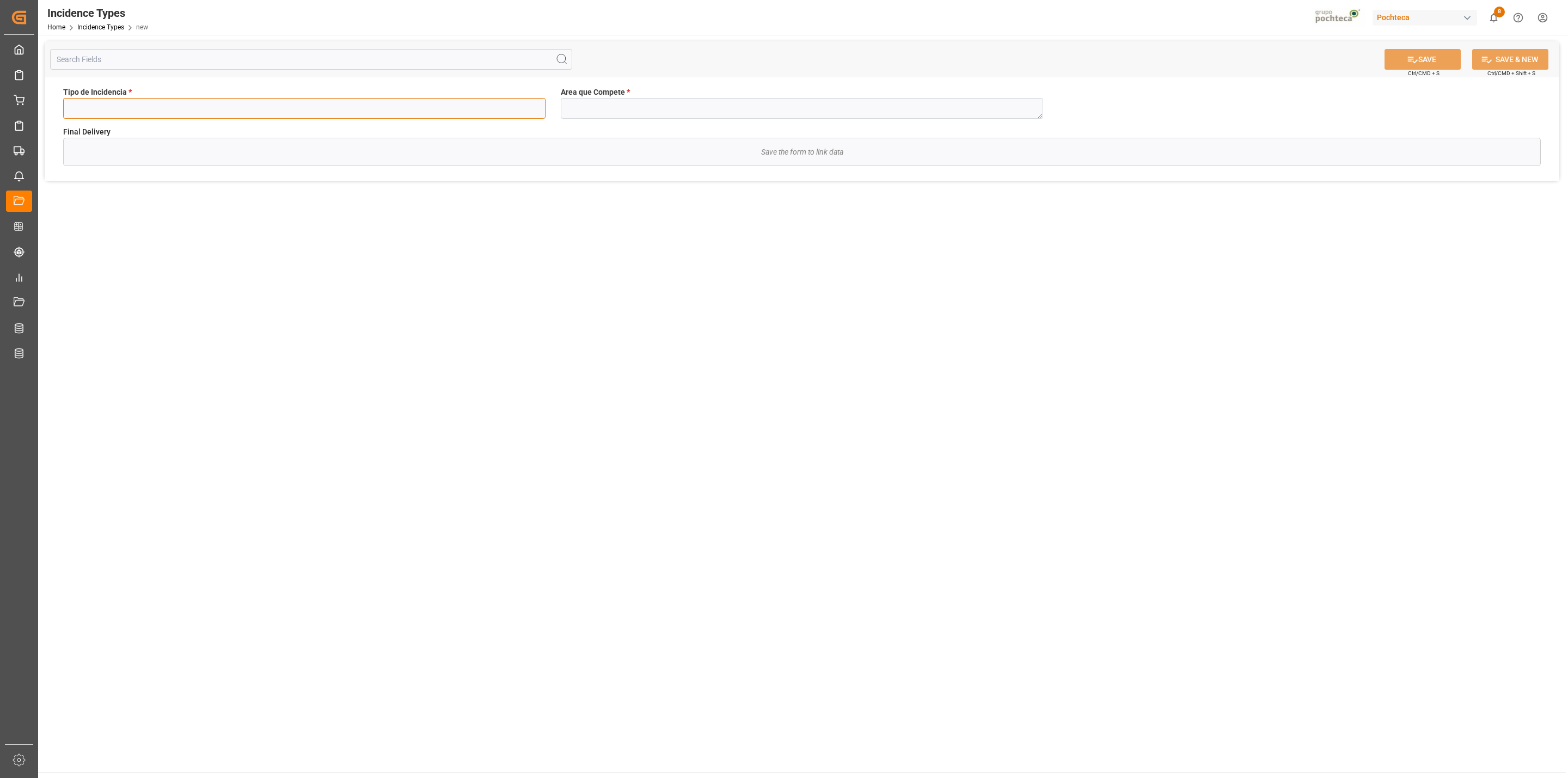
click at [249, 112] on input at bounding box center [304, 108] width 482 height 21
type input "ERROR EN MIGO"
click at [666, 106] on textarea at bounding box center [801, 108] width 482 height 21
type textarea "C"
type textarea "CONTROL INTERNO/SAP"
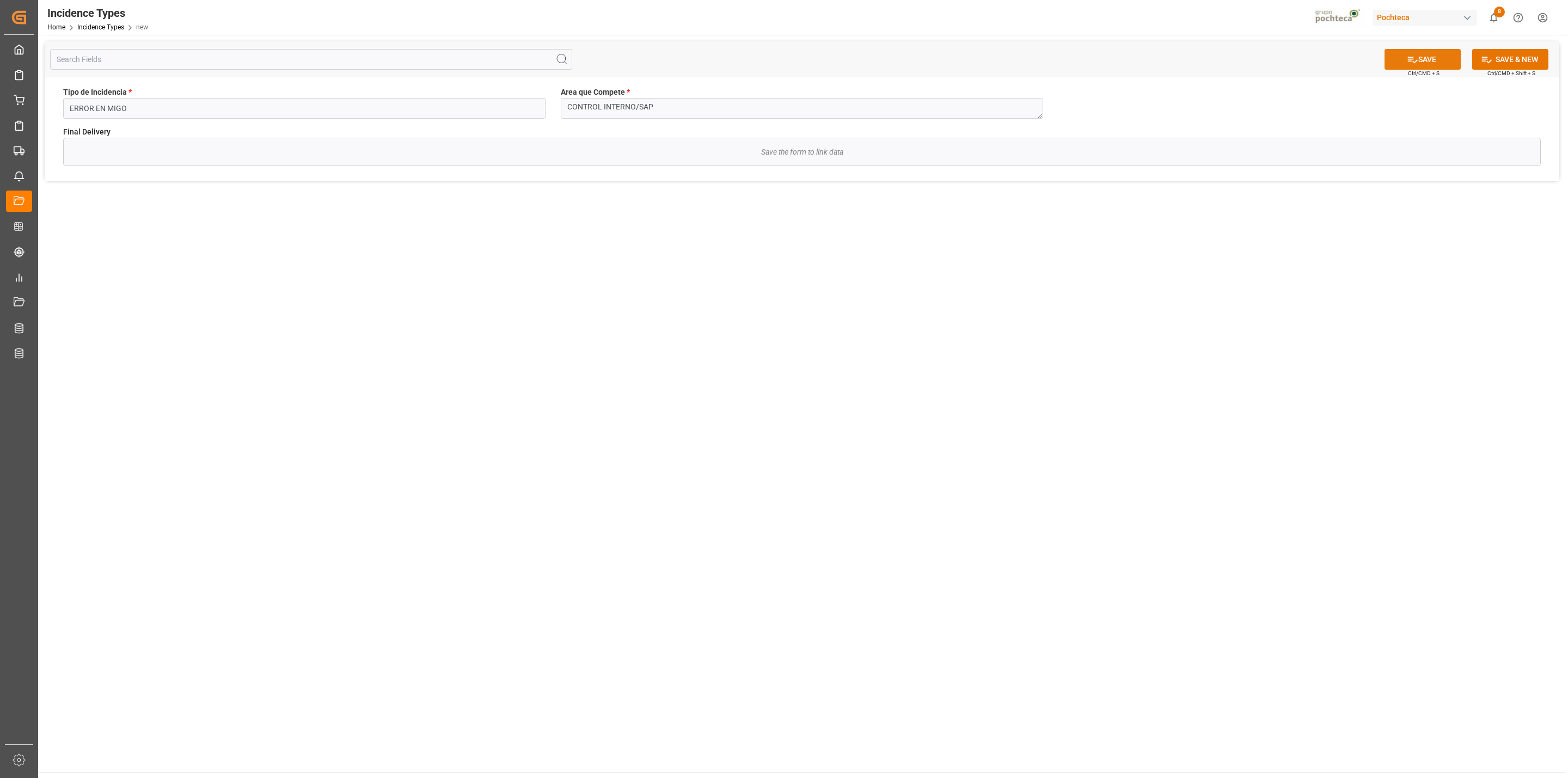
click at [1438, 60] on button "SAVE" at bounding box center [1422, 59] width 76 height 21
